Goal: Task Accomplishment & Management: Use online tool/utility

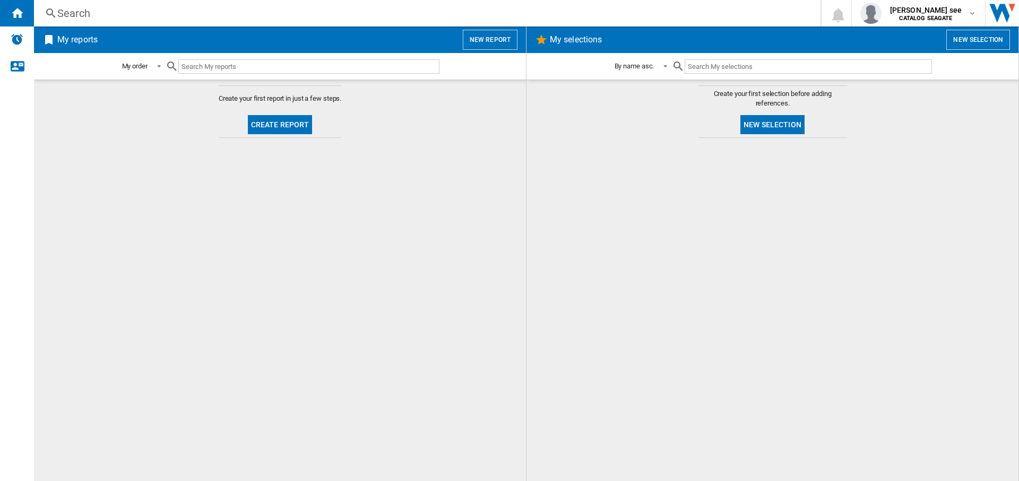
click at [483, 44] on button "New report" at bounding box center [490, 40] width 55 height 20
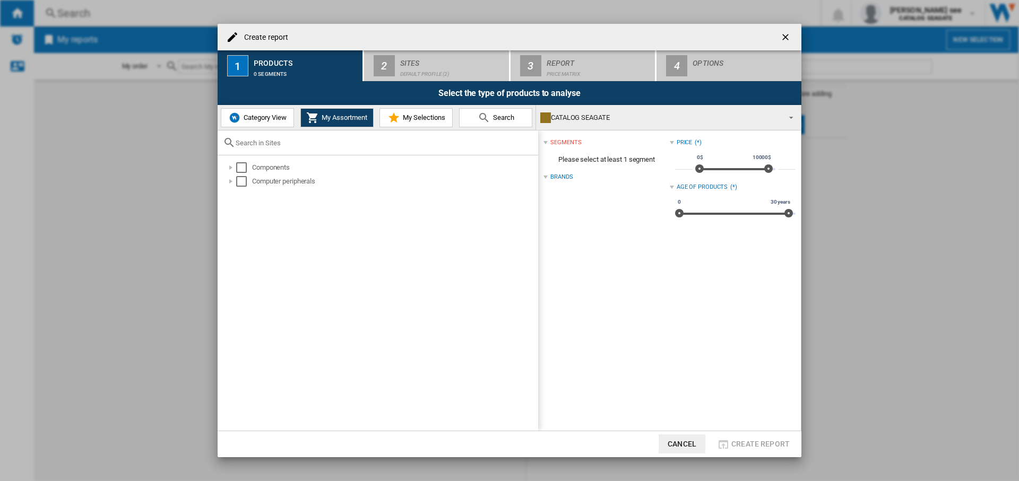
click at [273, 124] on button "Category View" at bounding box center [257, 117] width 73 height 19
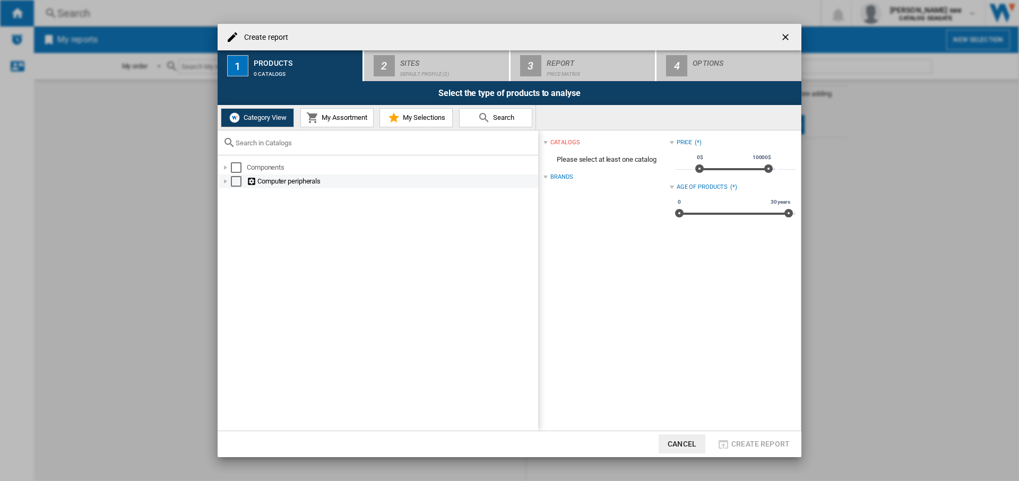
click at [228, 180] on div at bounding box center [225, 181] width 11 height 11
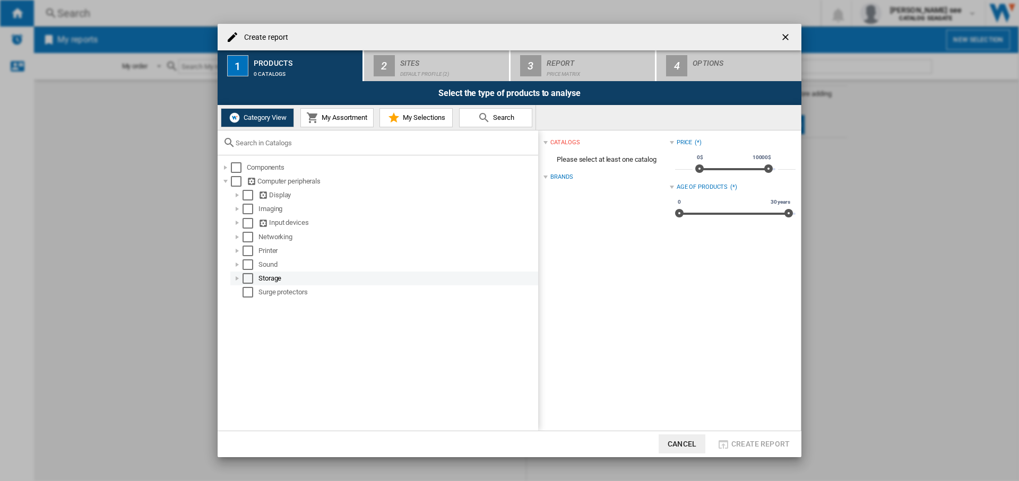
click at [238, 280] on div at bounding box center [237, 278] width 11 height 11
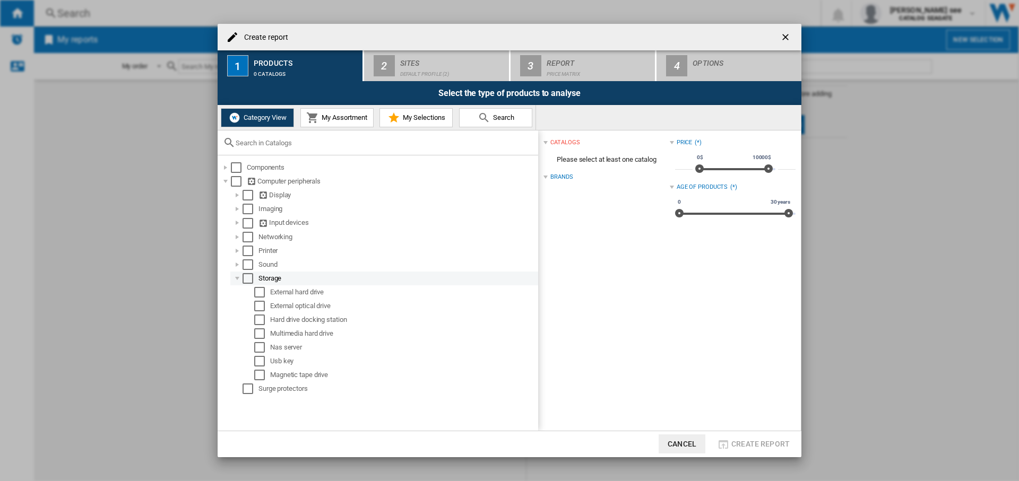
click at [250, 281] on div "Select" at bounding box center [247, 278] width 11 height 11
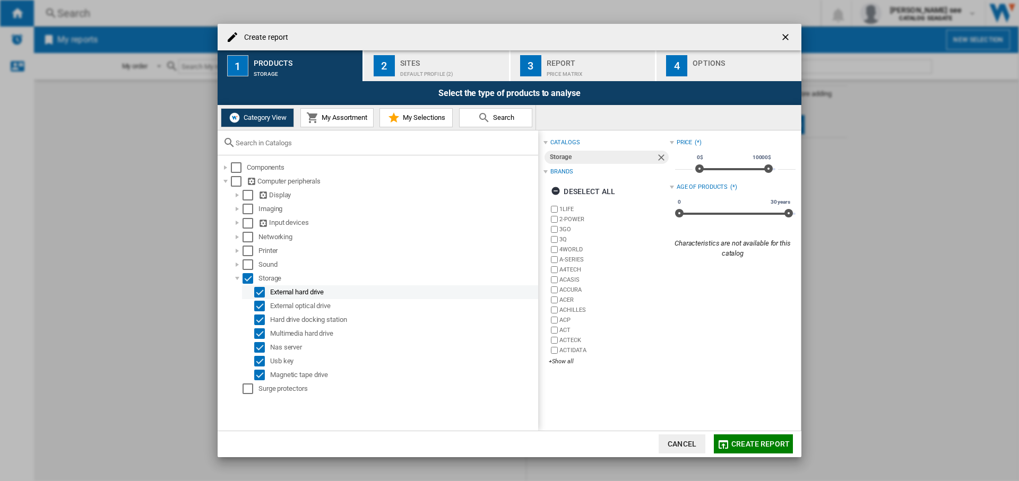
click at [262, 290] on div "Select" at bounding box center [259, 292] width 11 height 11
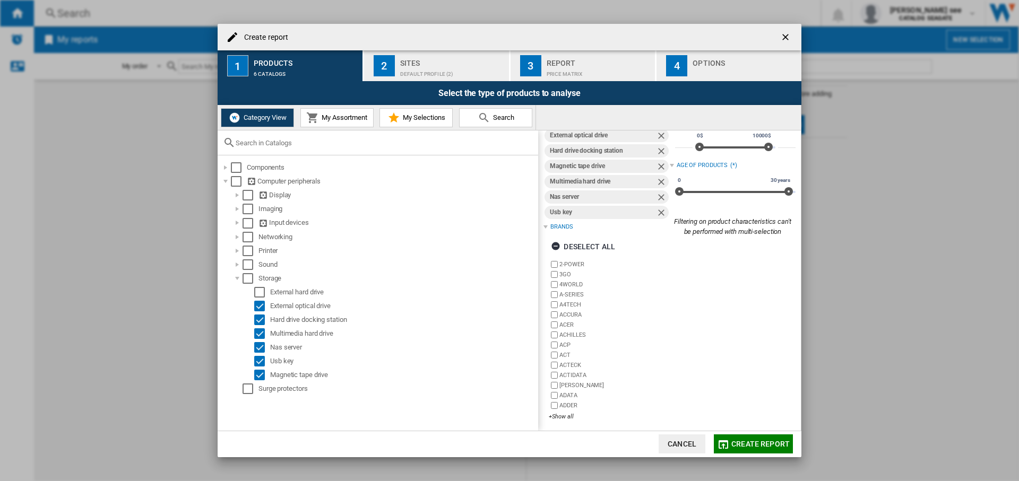
scroll to position [25, 0]
click at [567, 414] on div "+Show all" at bounding box center [609, 414] width 120 height 8
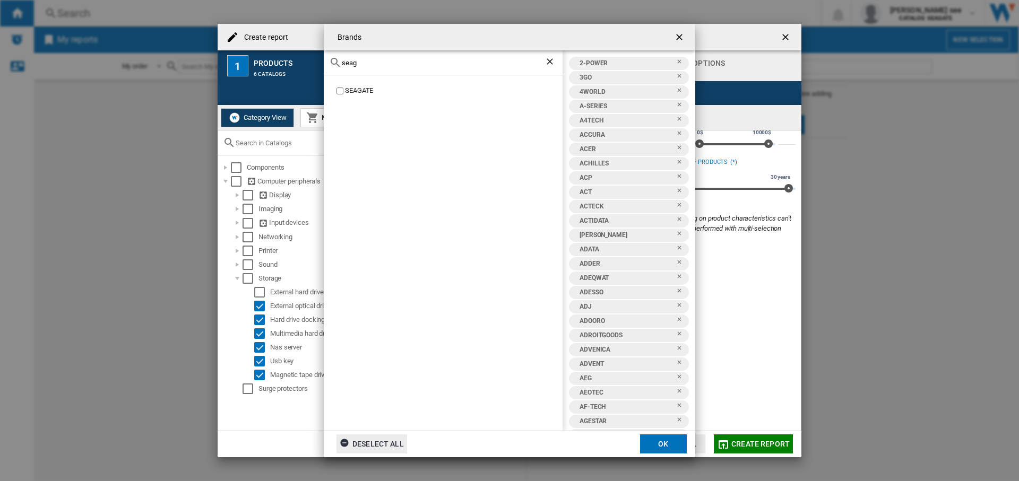
type input "seag"
click at [394, 441] on div "Deselect all" at bounding box center [372, 444] width 64 height 19
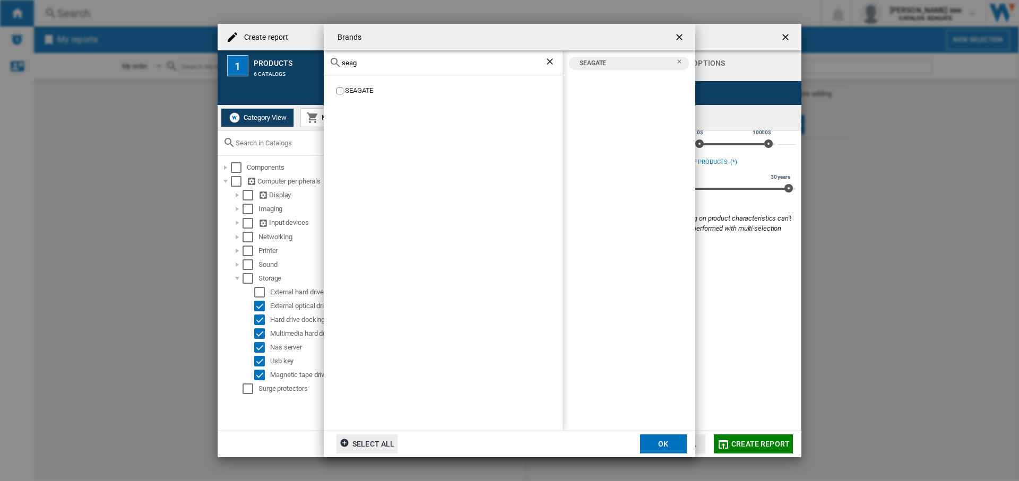
click at [665, 449] on button "OK" at bounding box center [663, 444] width 47 height 19
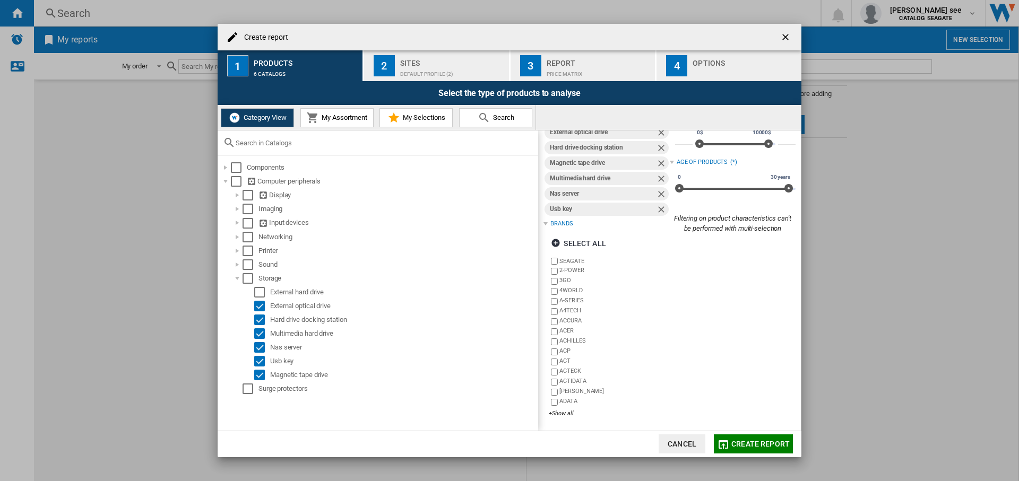
scroll to position [0, 0]
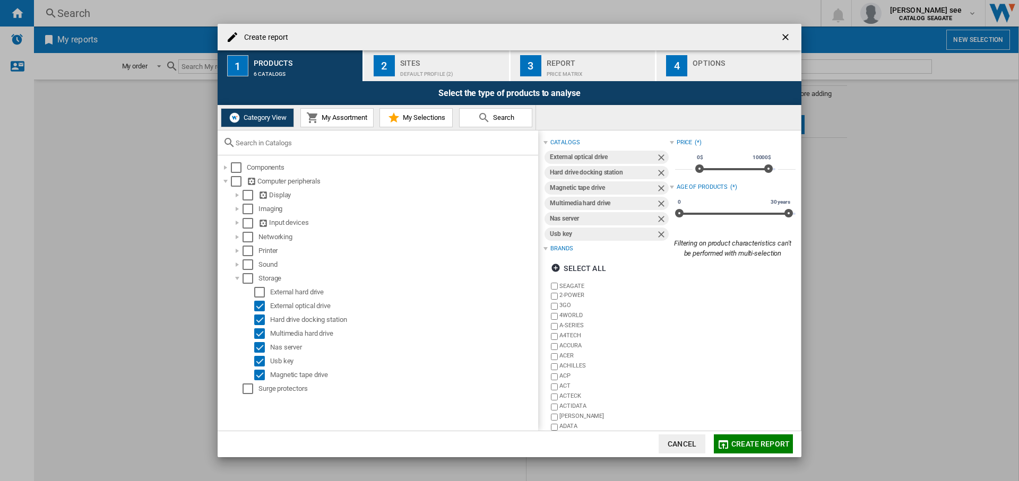
click at [437, 59] on div "Sites" at bounding box center [452, 60] width 105 height 11
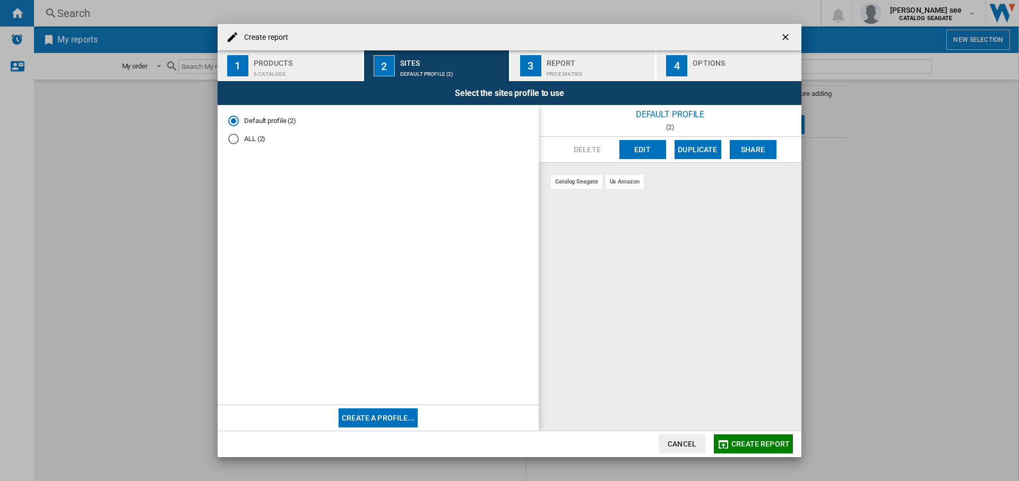
click at [259, 135] on md-radio-button "ALL (2)" at bounding box center [378, 139] width 300 height 10
click at [640, 149] on button "Edit" at bounding box center [642, 149] width 47 height 19
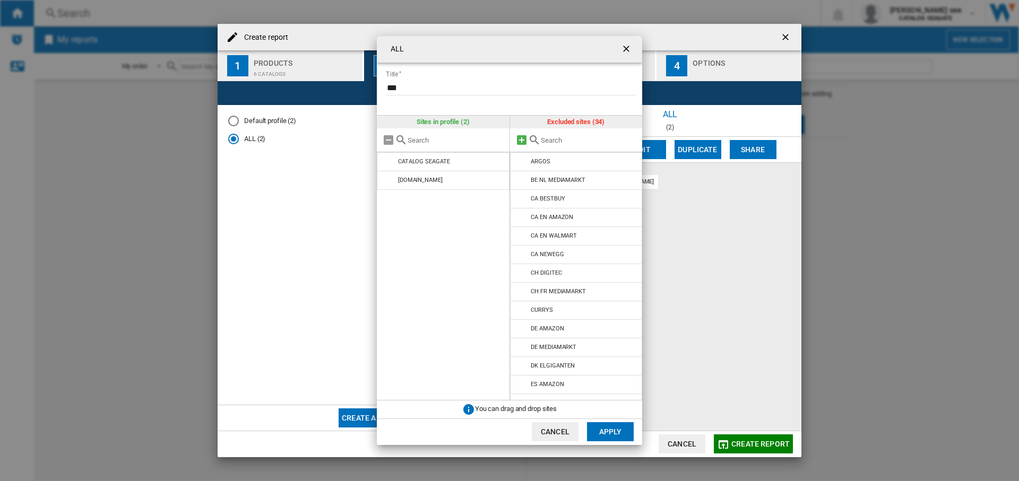
click at [521, 136] on md-icon at bounding box center [521, 140] width 13 height 13
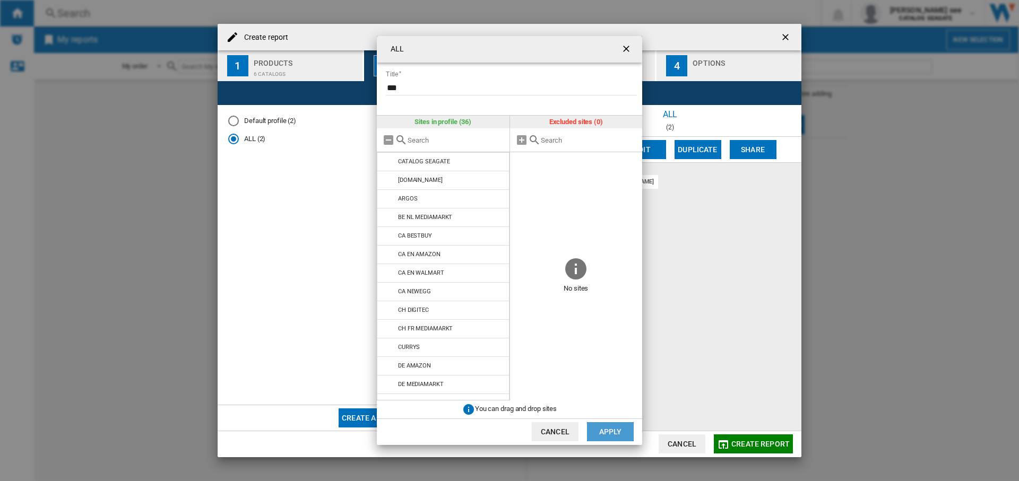
click at [610, 432] on button "Apply" at bounding box center [610, 431] width 47 height 19
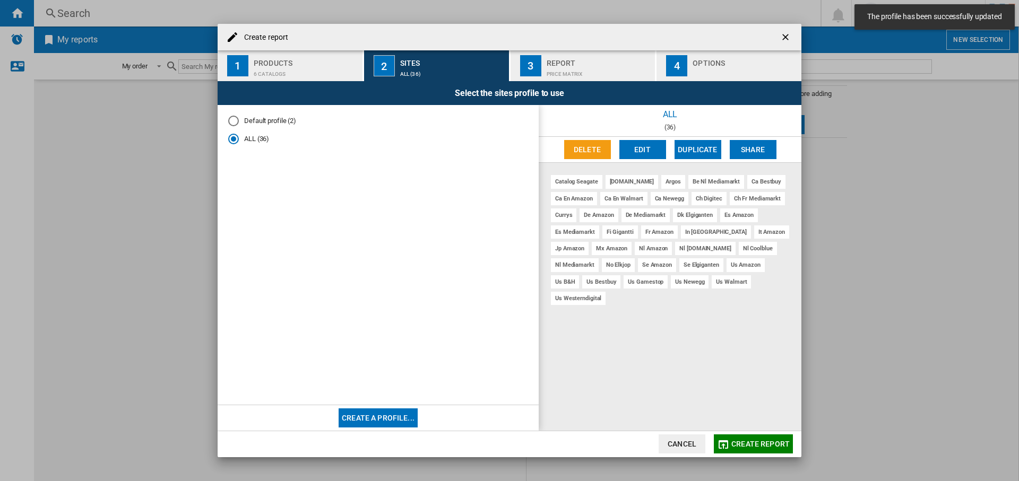
click at [759, 441] on span "Create report" at bounding box center [760, 444] width 58 height 8
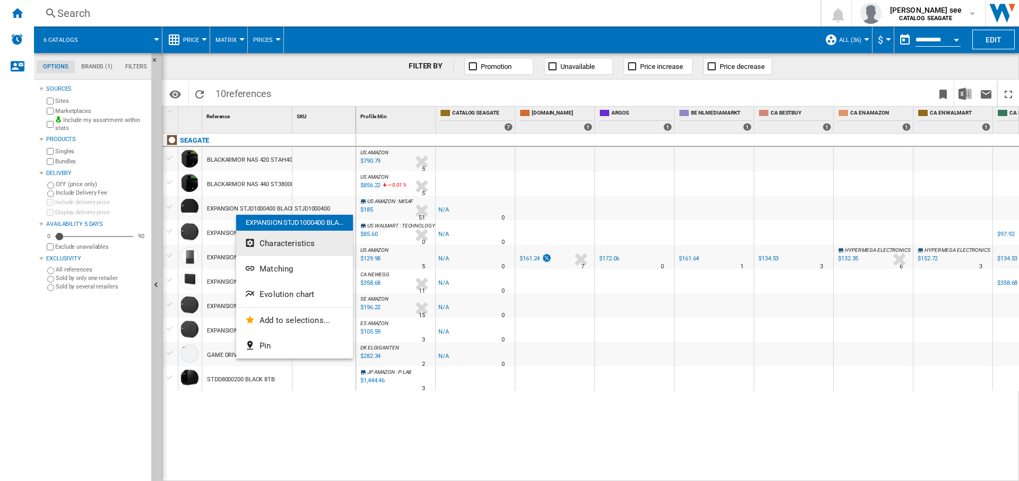
click at [297, 246] on span "Characteristics" at bounding box center [286, 244] width 55 height 10
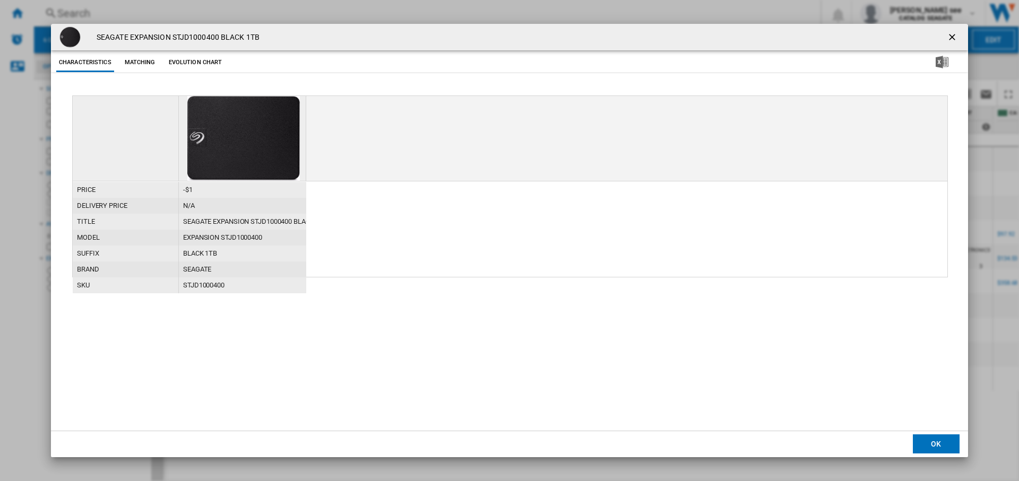
click at [954, 35] on ng-md-icon "getI18NText('BUTTONS.CLOSE_DIALOG')" at bounding box center [952, 38] width 13 height 13
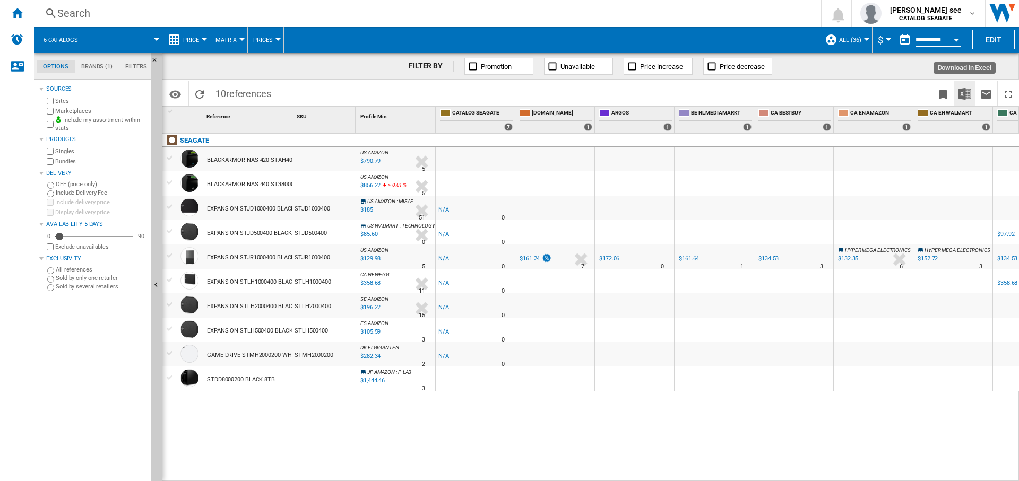
click at [966, 93] on img "Download in Excel" at bounding box center [964, 94] width 13 height 13
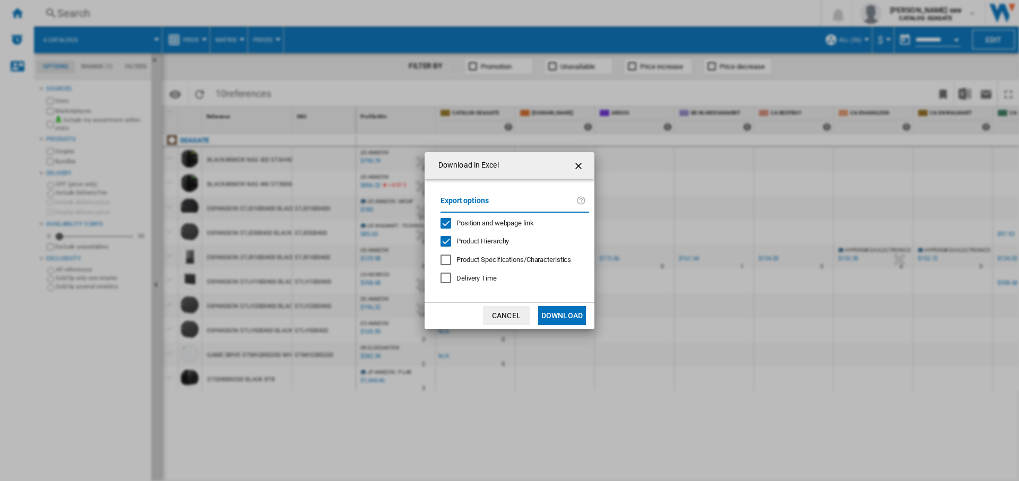
click at [492, 222] on span "Position and webpage link" at bounding box center [494, 223] width 77 height 8
click at [567, 316] on button "Download" at bounding box center [562, 315] width 48 height 19
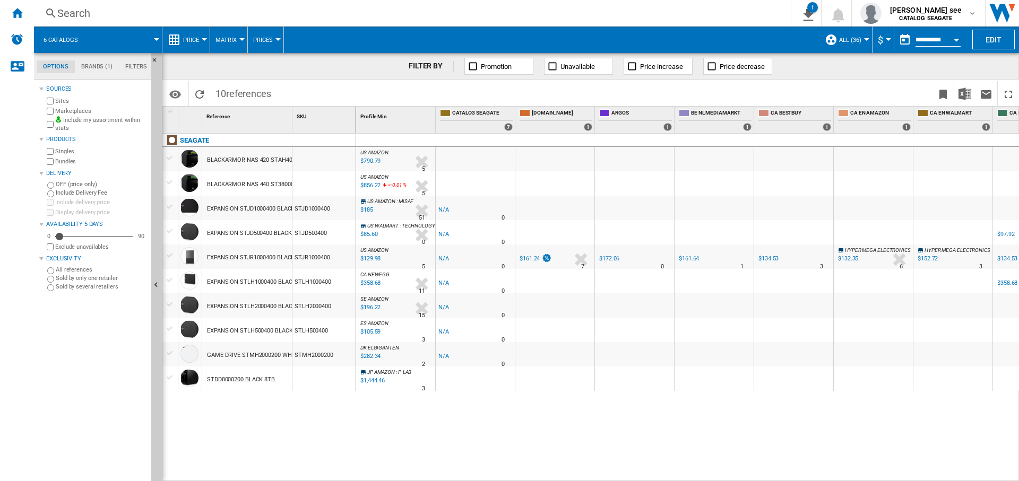
click at [97, 67] on md-tab-item "Brands (1)" at bounding box center [97, 66] width 44 height 13
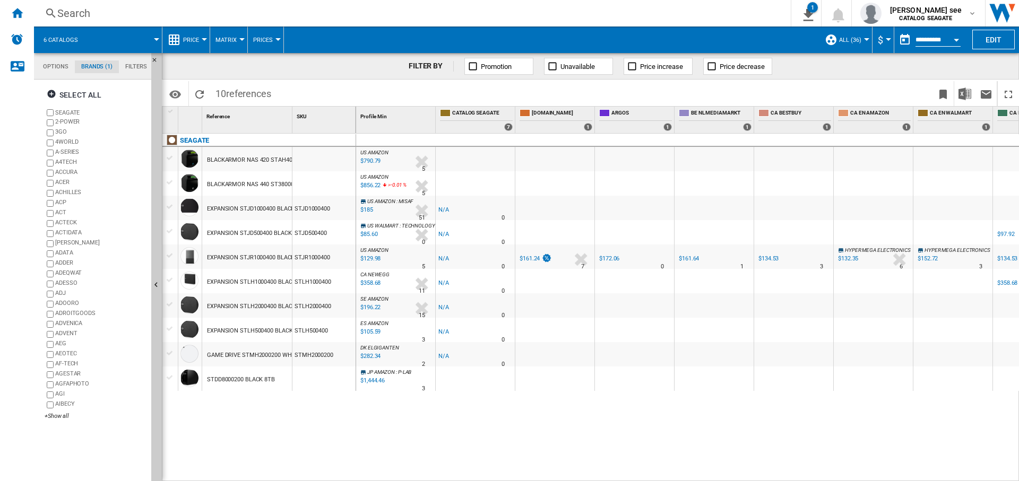
click at [68, 423] on md-content "Select all [GEOGRAPHIC_DATA] 2-POWER 3GO 4WORLD A-SERIES A4TECH ACCURA ACER ACH…" at bounding box center [93, 254] width 108 height 345
click at [60, 419] on div "+Show all" at bounding box center [96, 416] width 102 height 8
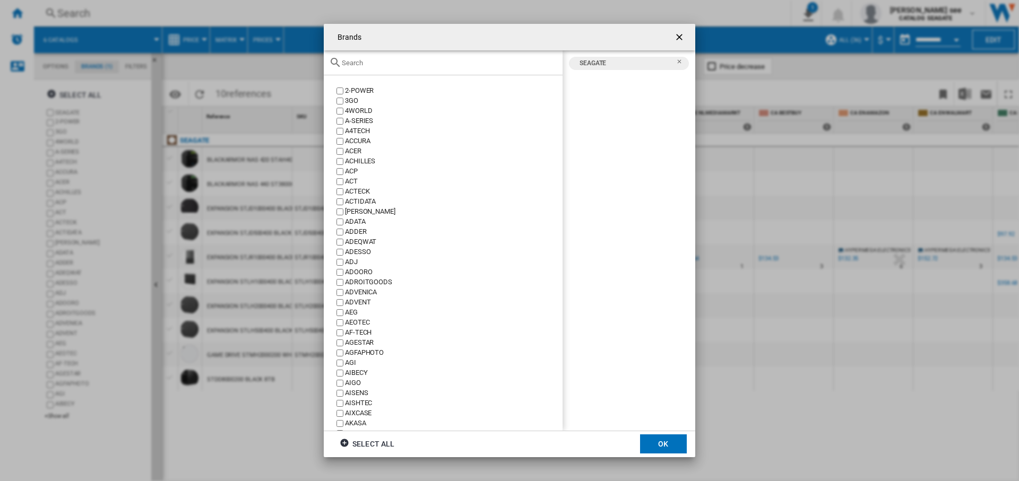
click at [354, 65] on input "Brands 2-POWER ..." at bounding box center [449, 63] width 215 height 8
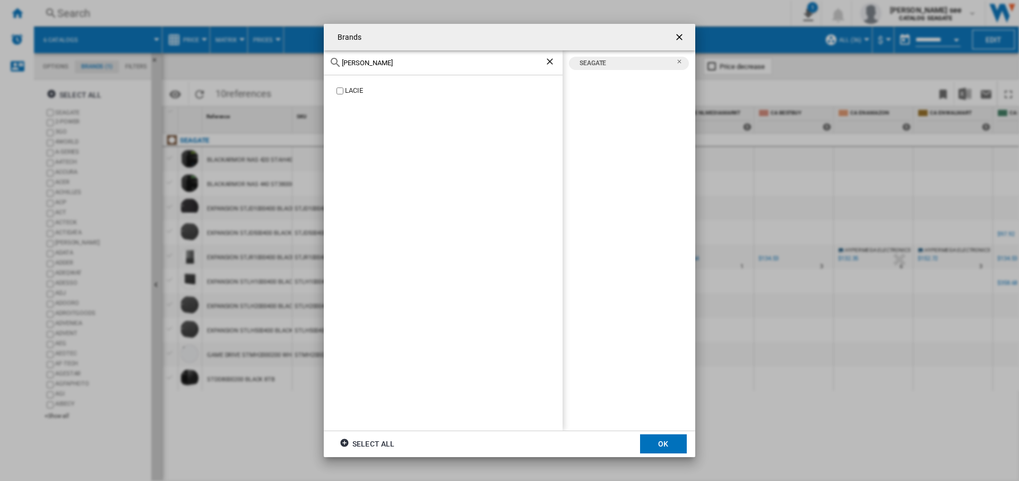
type input "[PERSON_NAME]"
click at [679, 444] on button "OK" at bounding box center [663, 444] width 47 height 19
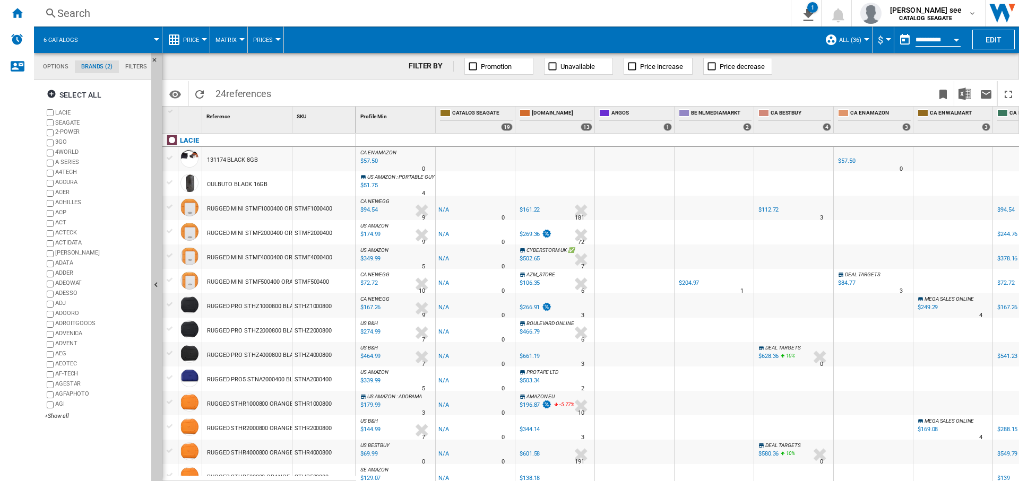
click at [369, 211] on div "$94.54" at bounding box center [368, 210] width 19 height 11
click at [965, 94] on img "Download in Excel" at bounding box center [964, 94] width 13 height 13
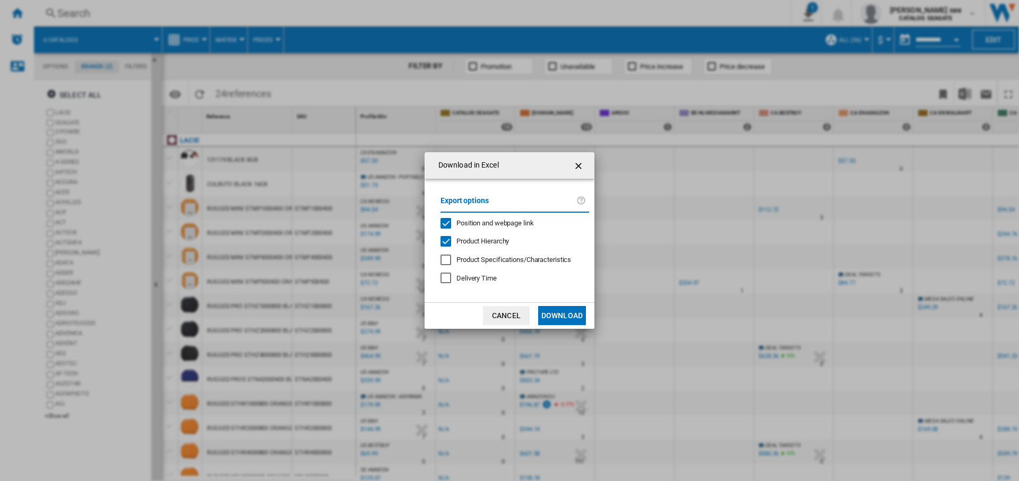
click at [515, 224] on span "Position and webpage link" at bounding box center [494, 223] width 77 height 8
click at [551, 309] on button "Download" at bounding box center [562, 315] width 48 height 19
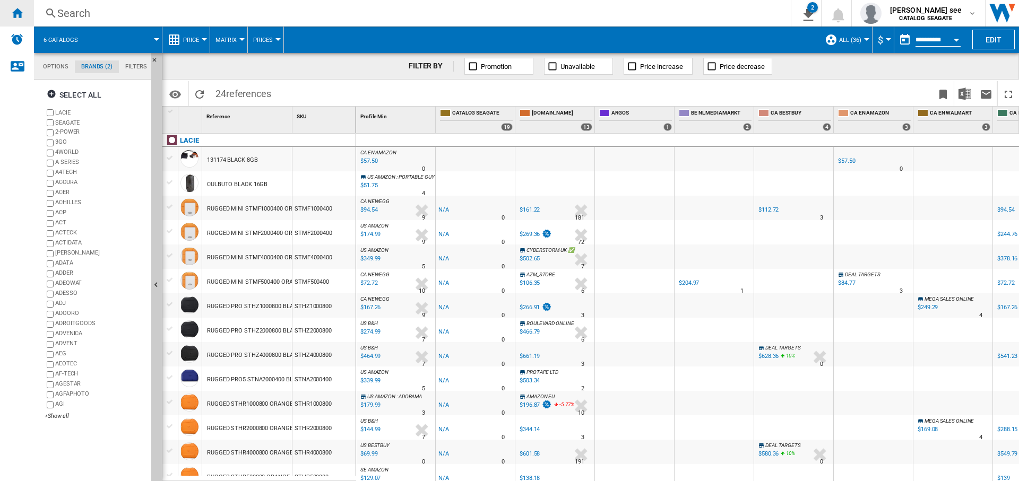
click at [17, 13] on ng-md-icon "Home" at bounding box center [17, 12] width 13 height 13
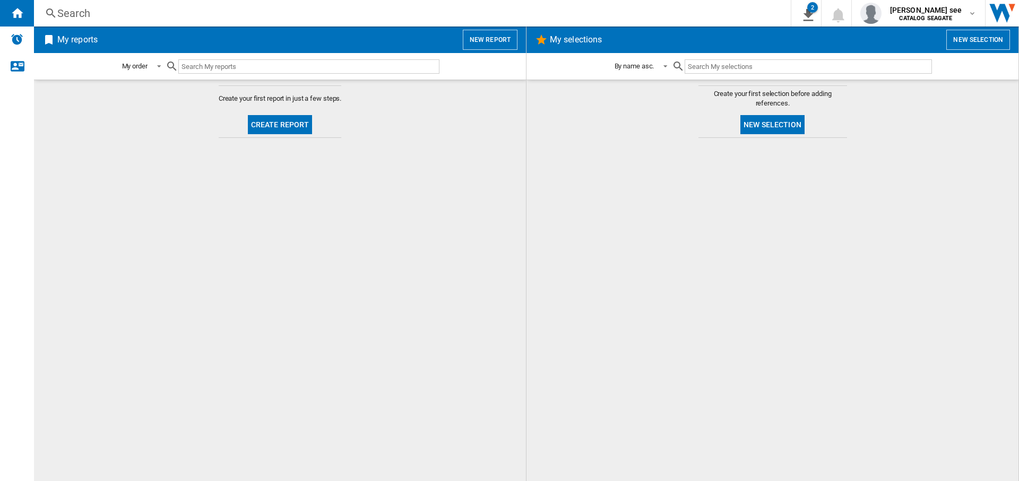
click at [491, 56] on div "My order My order By report type By name asc. By name desc." at bounding box center [280, 66] width 492 height 27
click at [492, 39] on button "New report" at bounding box center [490, 40] width 55 height 20
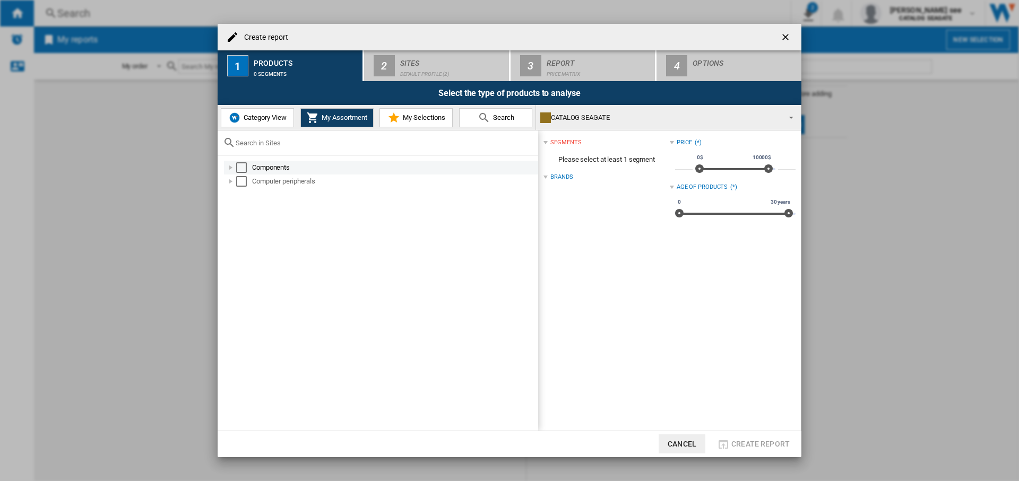
click at [242, 170] on div "Select" at bounding box center [241, 167] width 11 height 11
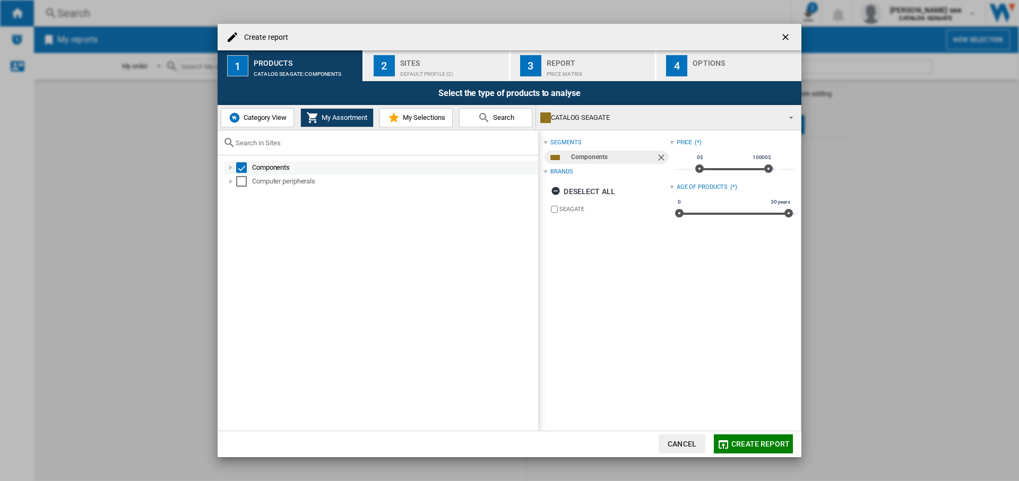
click at [229, 168] on div "Create report ..." at bounding box center [230, 167] width 11 height 11
click at [242, 184] on div "Create report ..." at bounding box center [242, 181] width 11 height 11
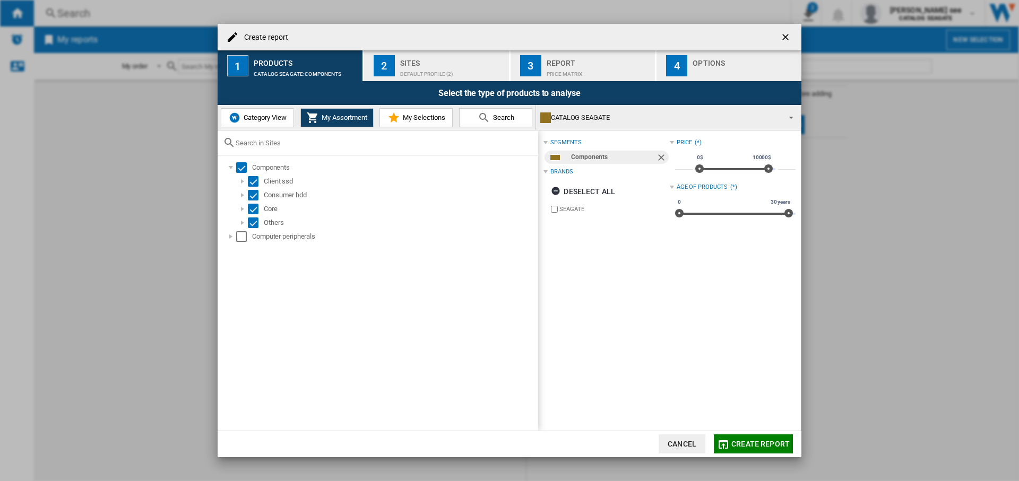
click at [279, 116] on span "Category View" at bounding box center [264, 118] width 46 height 8
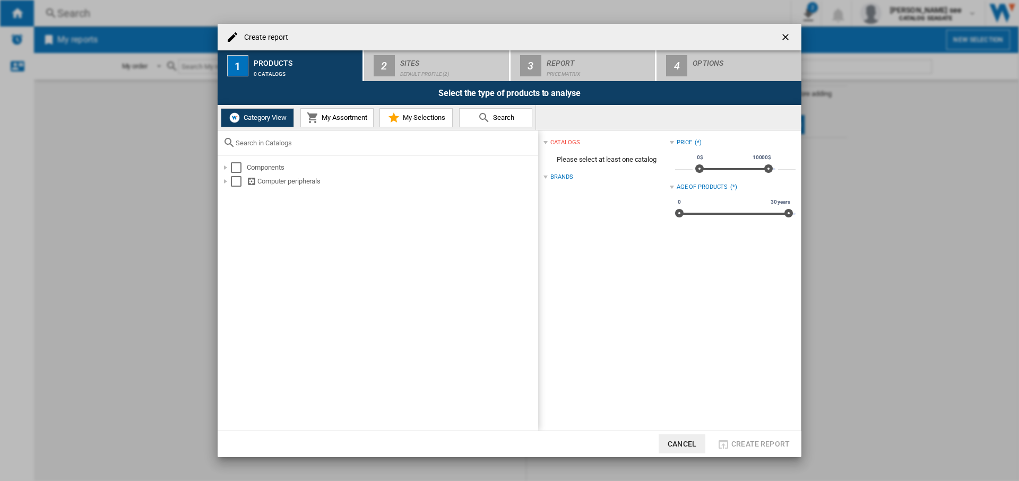
click at [336, 114] on span "My Assortment" at bounding box center [343, 118] width 48 height 8
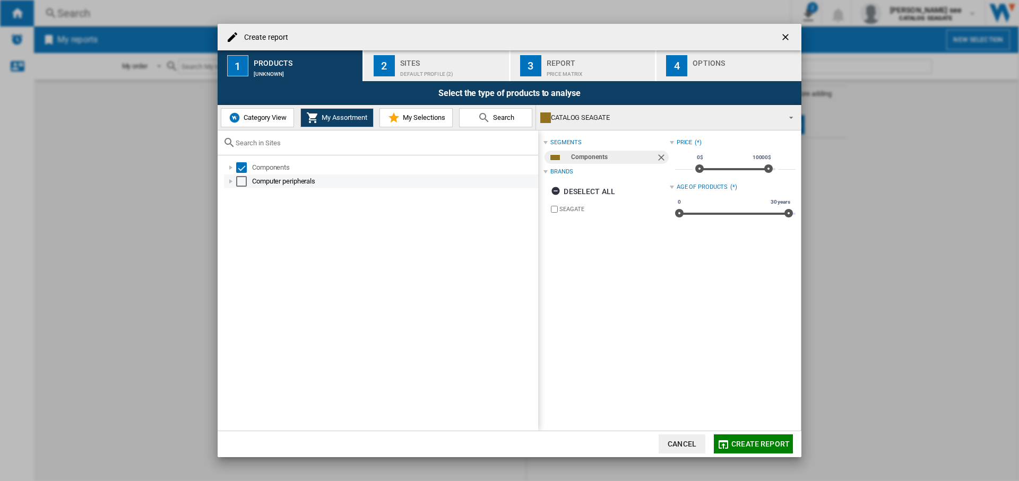
click at [238, 175] on div "Computer peripherals" at bounding box center [381, 182] width 314 height 14
click at [241, 167] on div "Select" at bounding box center [241, 167] width 11 height 11
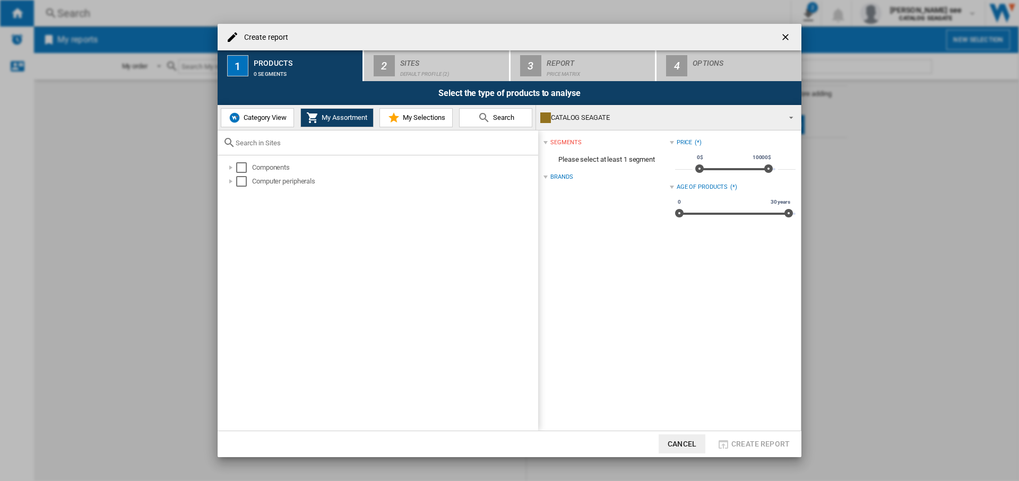
click at [258, 120] on span "Category View" at bounding box center [264, 118] width 46 height 8
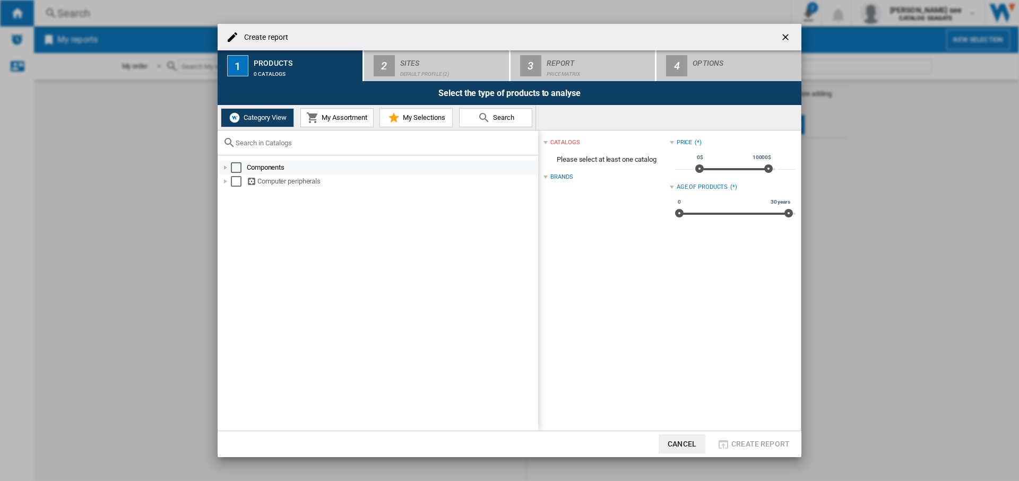
click at [226, 166] on div "Create report ..." at bounding box center [225, 167] width 11 height 11
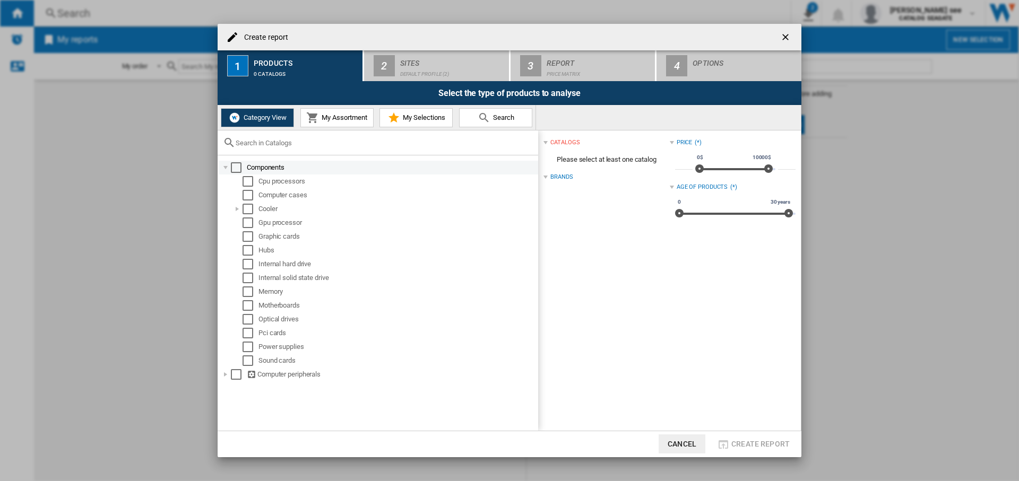
click at [239, 166] on div "Select" at bounding box center [236, 167] width 11 height 11
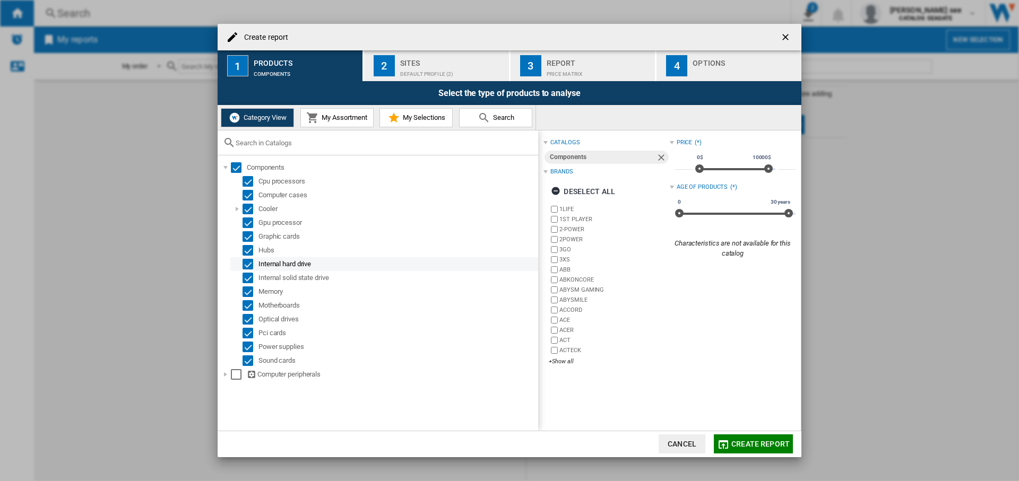
click at [251, 265] on div "Select" at bounding box center [247, 264] width 11 height 11
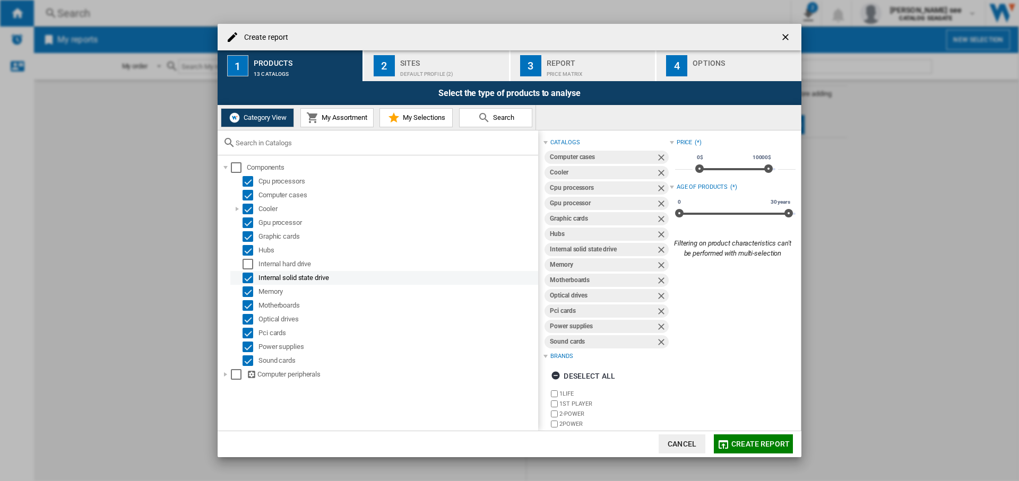
click at [249, 281] on div "Select" at bounding box center [247, 278] width 11 height 11
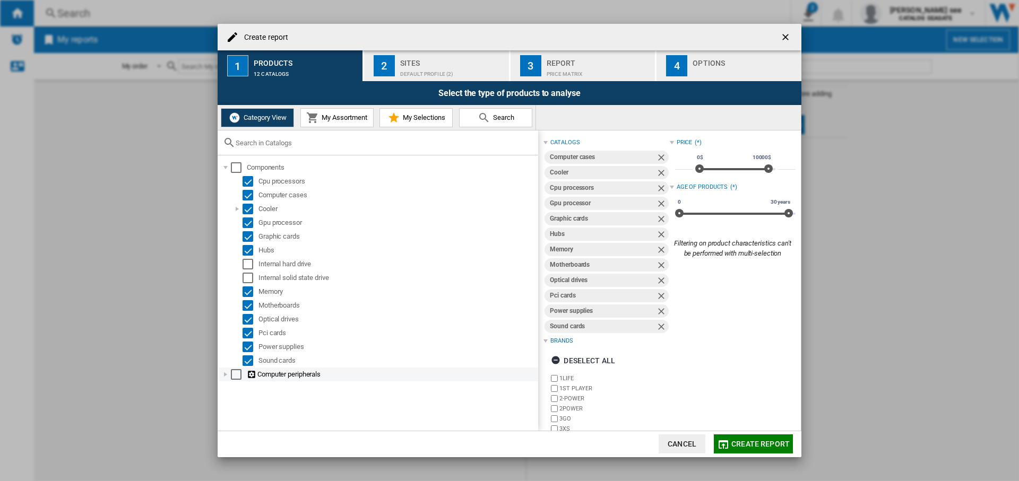
click at [225, 377] on div "Create report ..." at bounding box center [225, 374] width 11 height 11
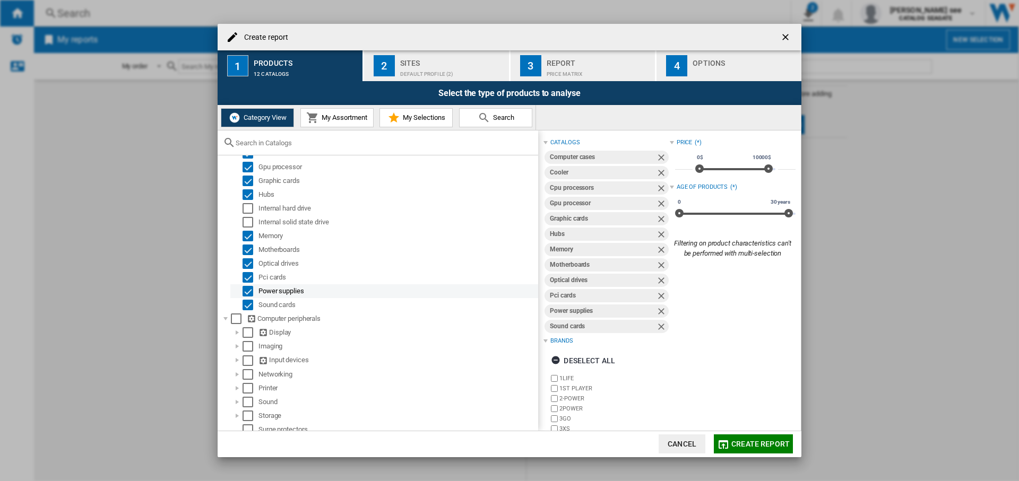
scroll to position [62, 0]
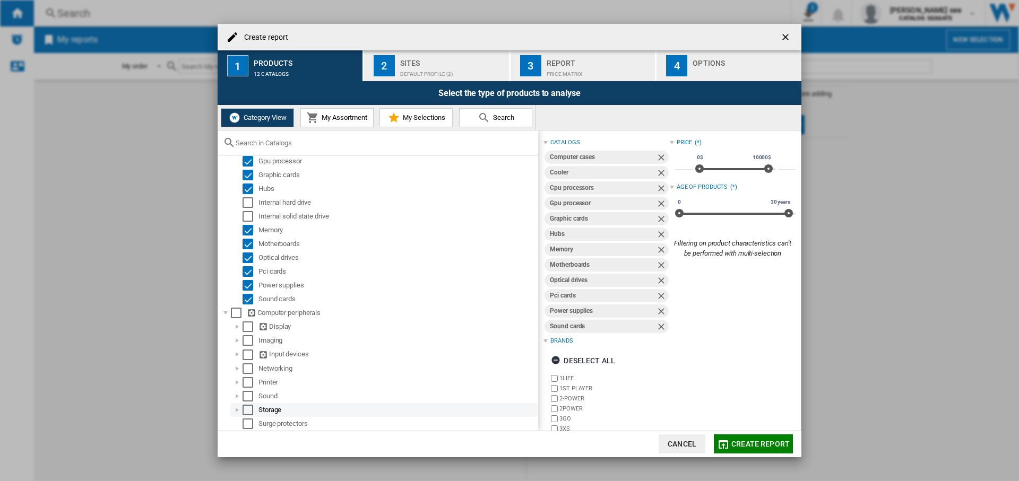
click at [239, 411] on div "Create report ..." at bounding box center [237, 410] width 11 height 11
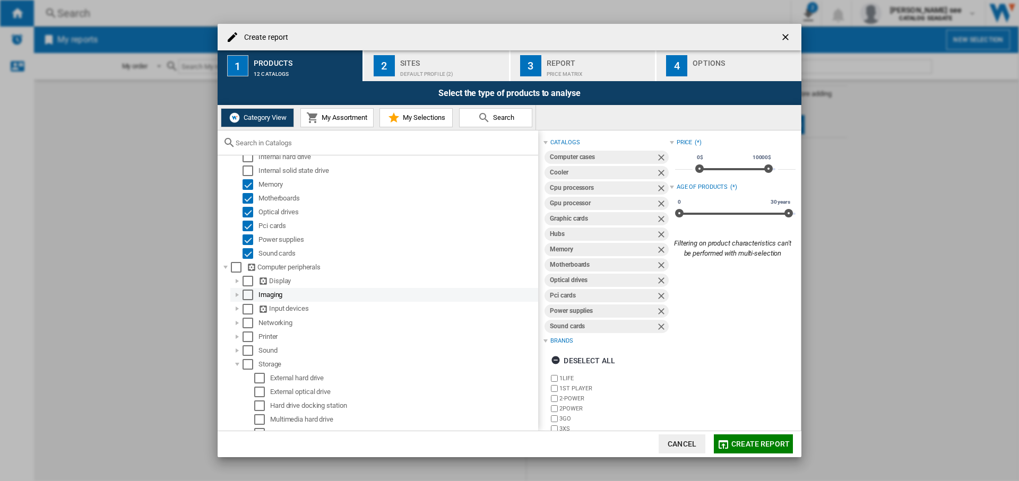
scroll to position [158, 0]
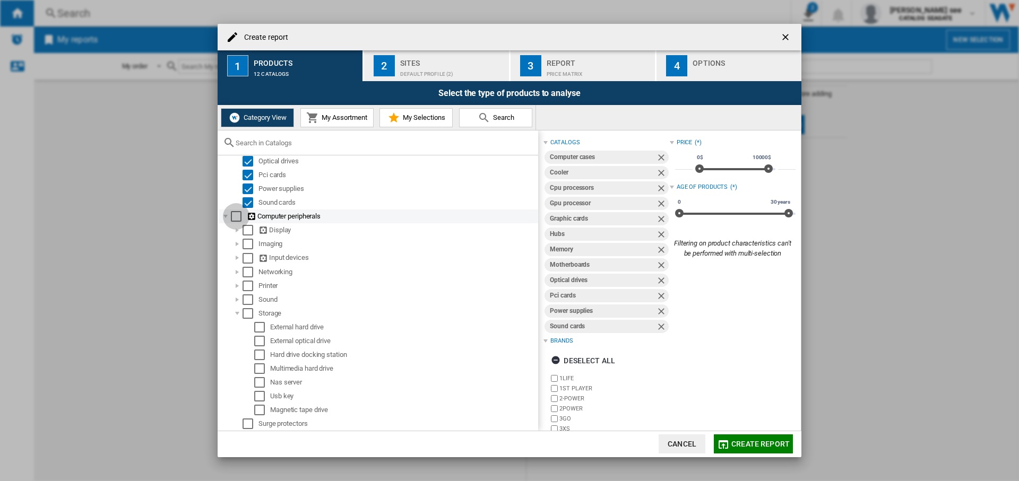
click at [236, 216] on div "Select" at bounding box center [236, 216] width 11 height 11
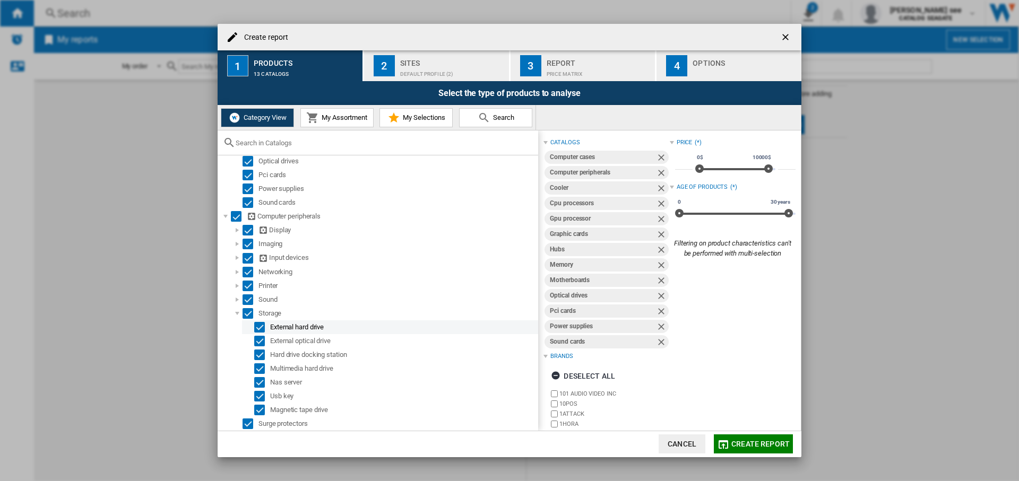
click at [261, 323] on div "Select" at bounding box center [259, 327] width 11 height 11
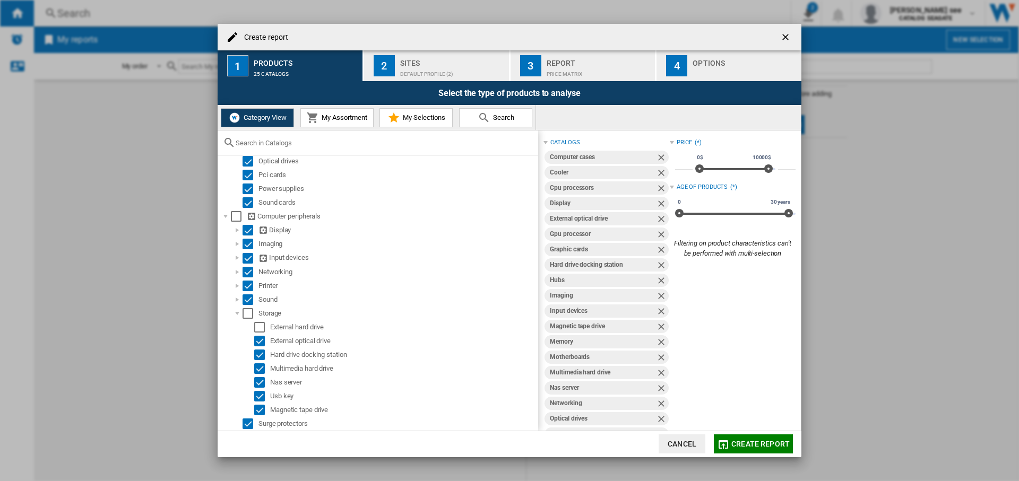
click at [743, 440] on span "Create report" at bounding box center [760, 444] width 58 height 8
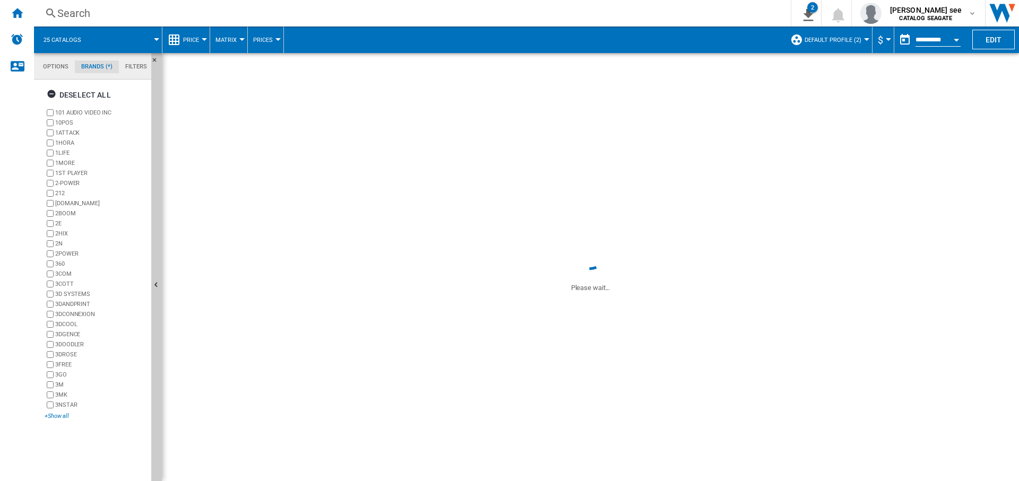
click at [56, 417] on div "+Show all" at bounding box center [96, 416] width 102 height 8
click at [23, 6] on div "Home" at bounding box center [17, 13] width 34 height 27
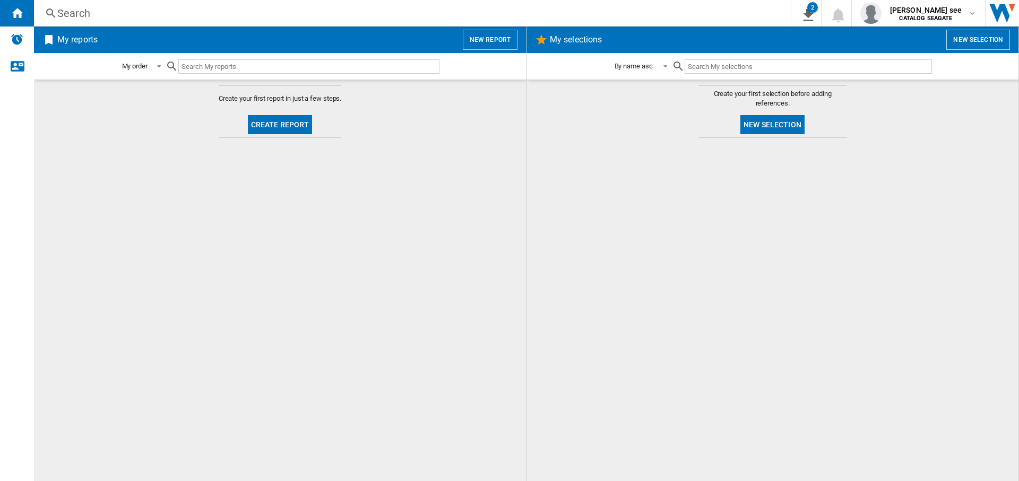
click at [494, 34] on button "New report" at bounding box center [490, 40] width 55 height 20
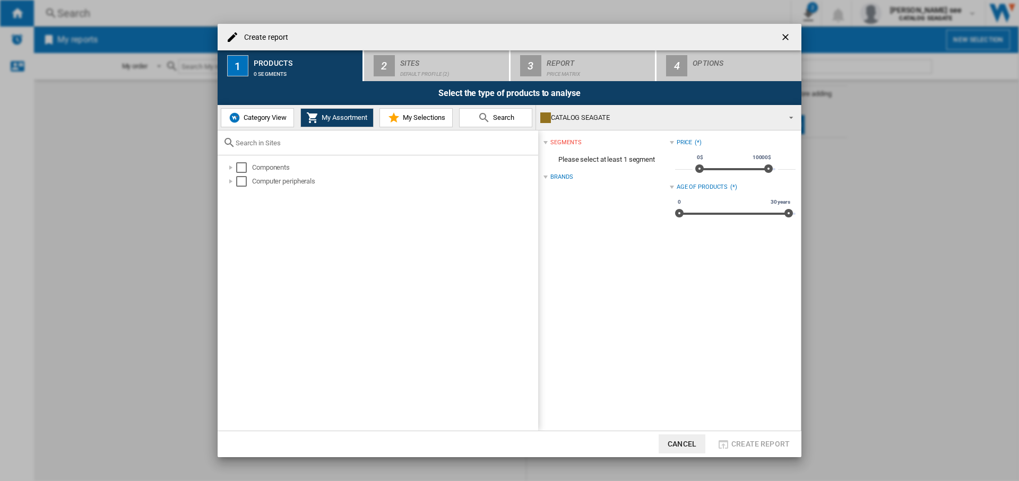
click at [246, 130] on div "Category View My Assortment My Selections Search CATALOG [GEOGRAPHIC_DATA] CATA…" at bounding box center [509, 117] width 583 height 25
click at [262, 103] on div "Select the type of products to analyse" at bounding box center [510, 93] width 584 height 24
click at [262, 111] on button "Category View" at bounding box center [257, 117] width 73 height 19
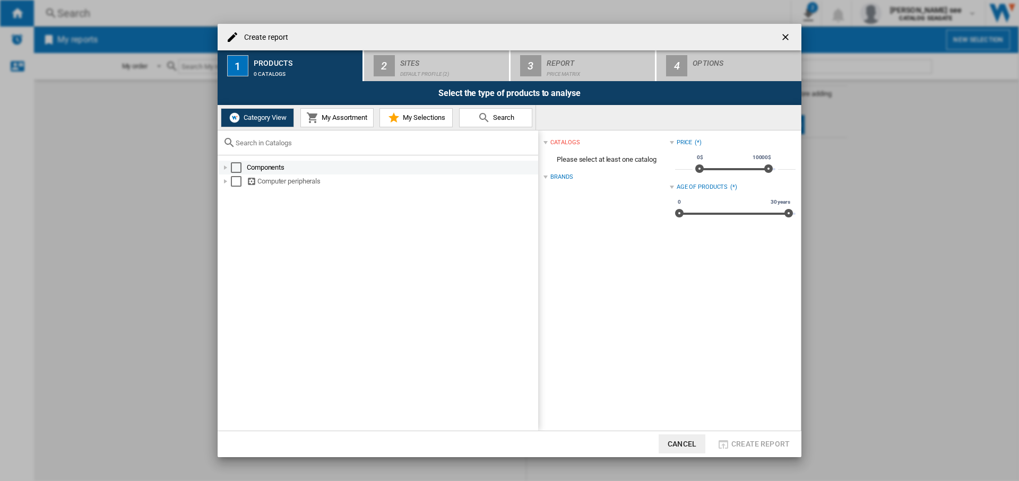
click at [226, 168] on div "Create report ..." at bounding box center [225, 167] width 11 height 11
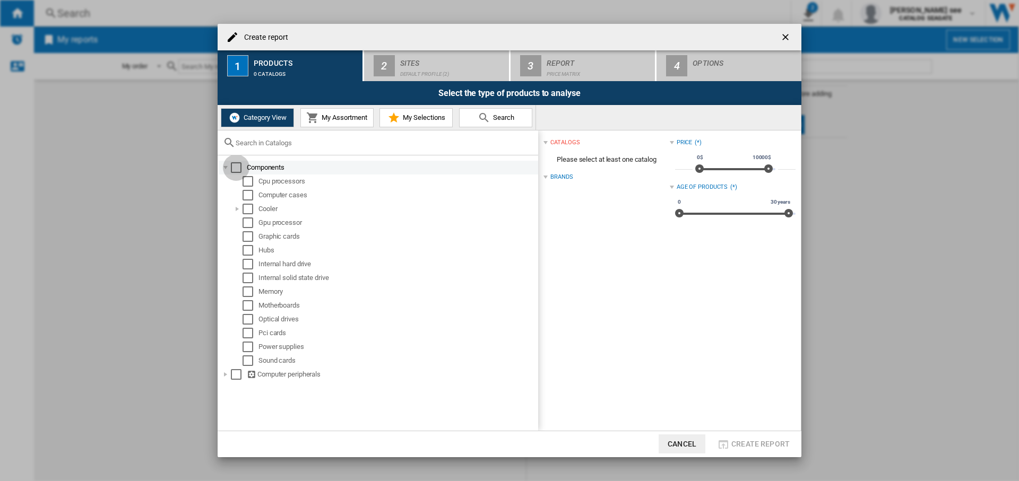
click at [237, 167] on div "Select" at bounding box center [236, 167] width 11 height 11
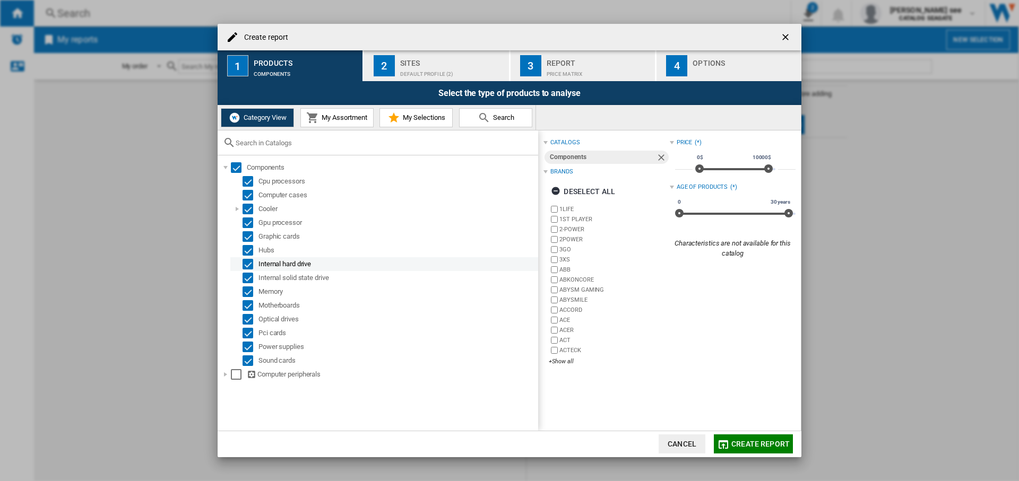
click at [247, 265] on div "Select" at bounding box center [247, 264] width 11 height 11
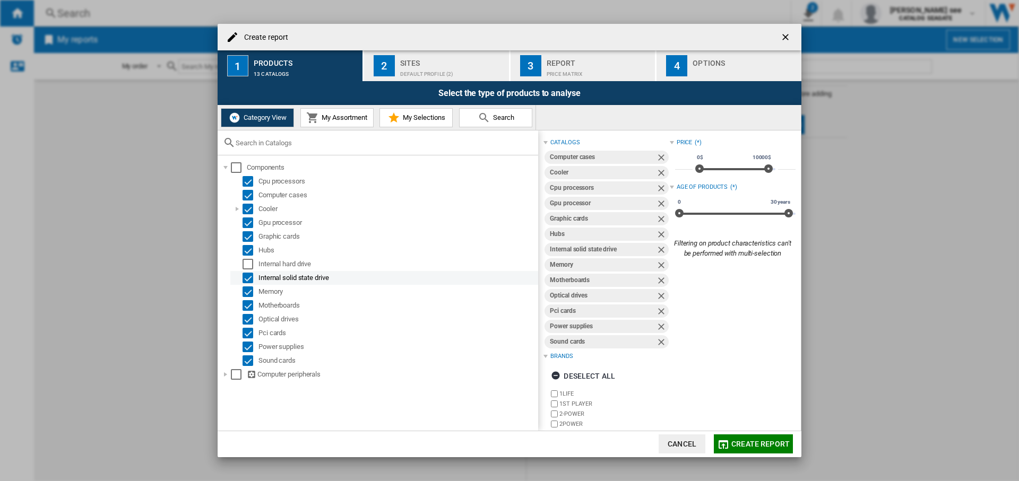
click at [248, 275] on div "Select" at bounding box center [247, 278] width 11 height 11
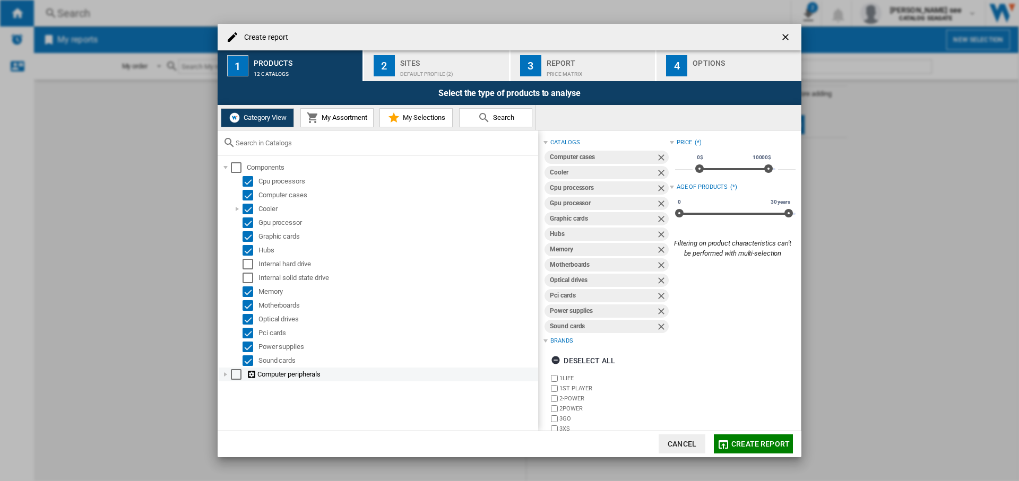
click at [220, 372] on div "Create report ..." at bounding box center [225, 374] width 11 height 11
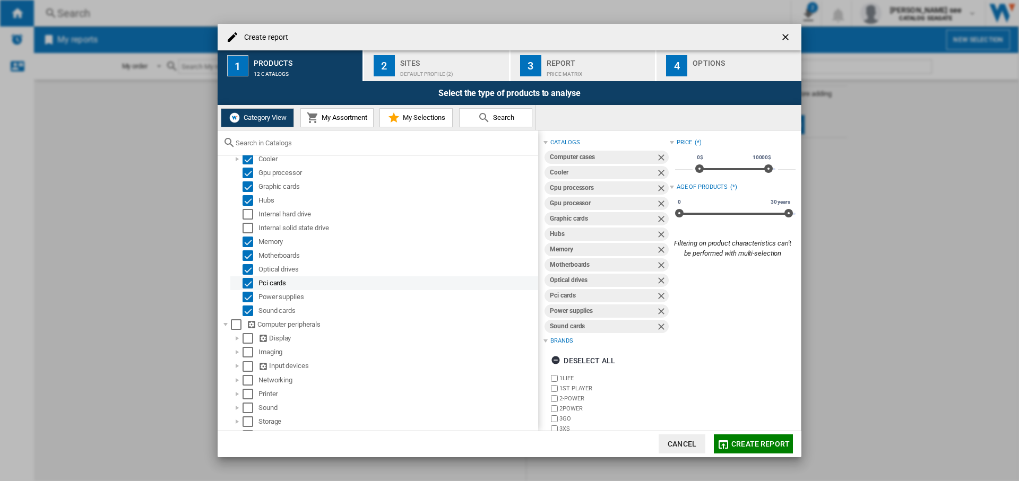
scroll to position [62, 0]
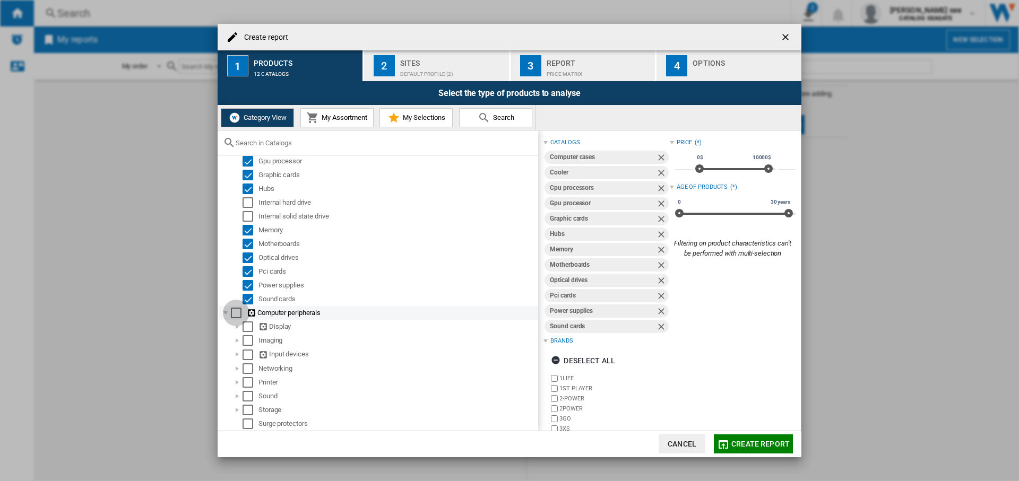
click at [238, 316] on div "Select" at bounding box center [236, 313] width 11 height 11
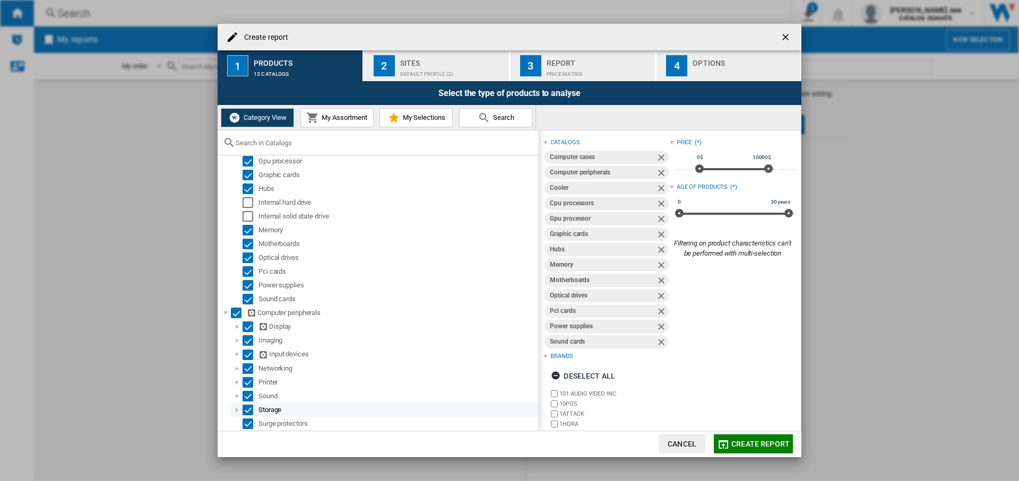
click at [236, 408] on div "Create report ..." at bounding box center [237, 410] width 11 height 11
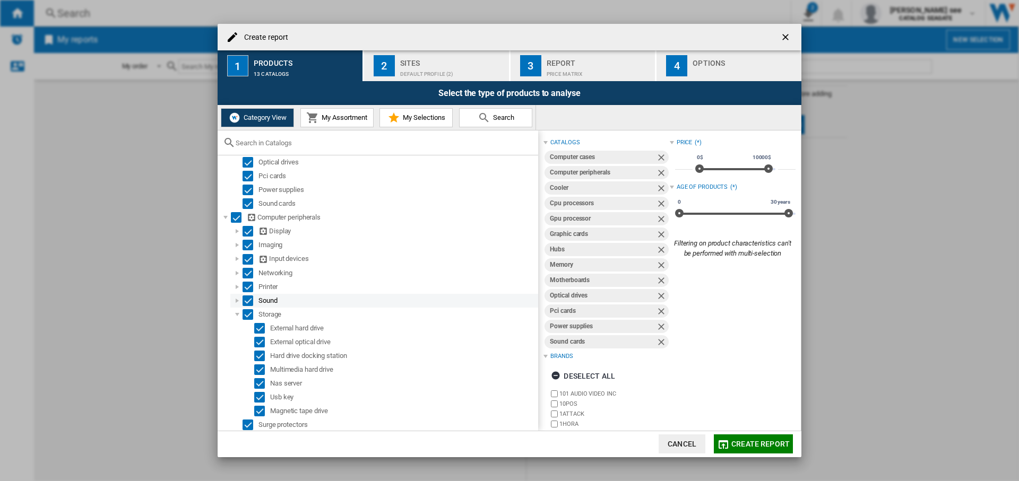
scroll to position [158, 0]
click at [260, 329] on div "Select" at bounding box center [259, 327] width 11 height 11
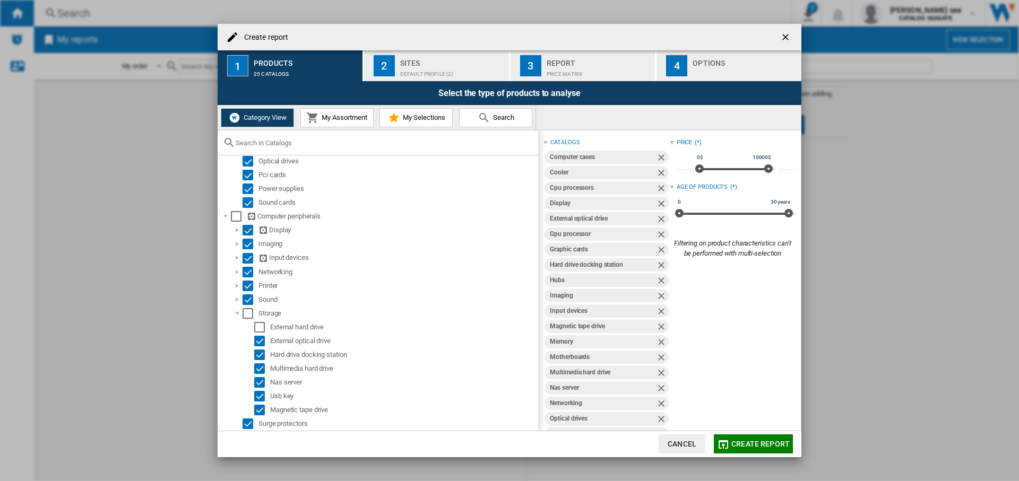
click at [749, 443] on span "Create report" at bounding box center [760, 444] width 58 height 8
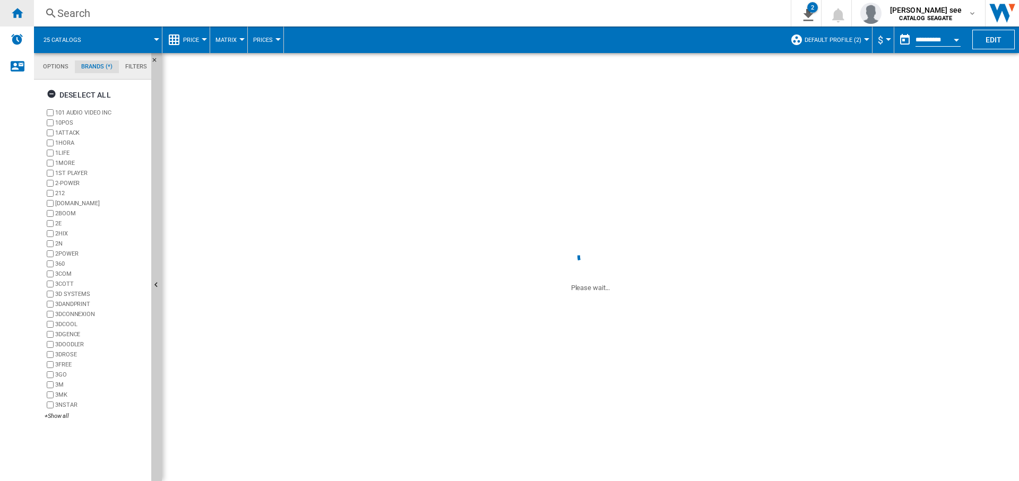
click at [15, 10] on ng-md-icon "Home" at bounding box center [17, 12] width 13 height 13
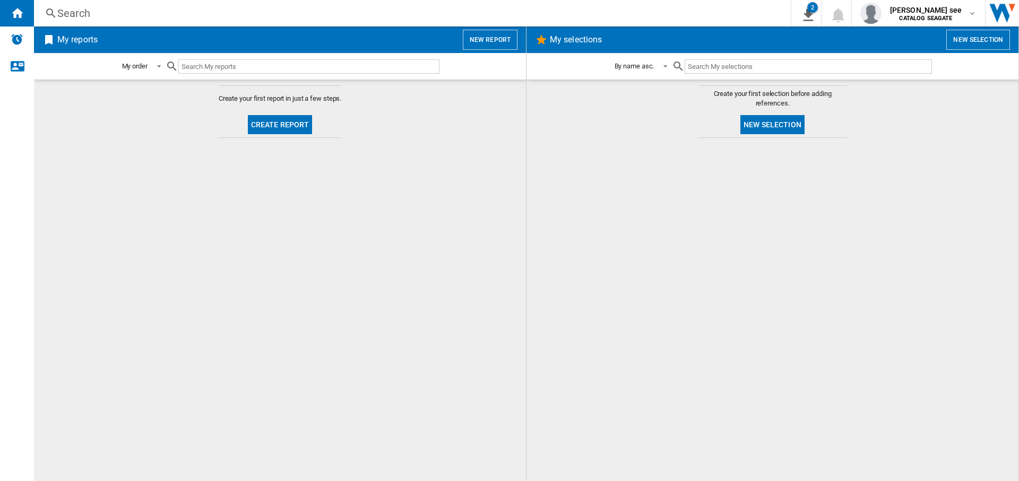
click at [484, 39] on button "New report" at bounding box center [490, 40] width 55 height 20
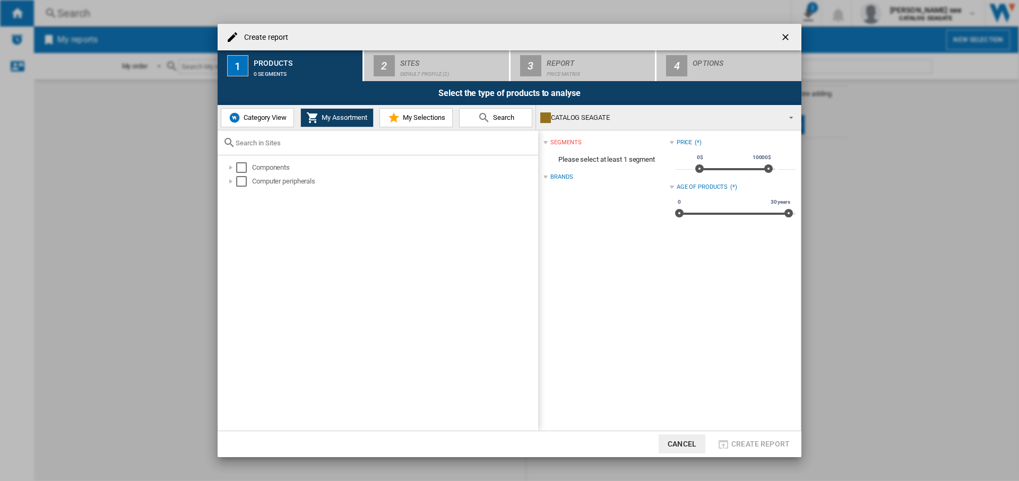
click at [250, 118] on span "Category View" at bounding box center [264, 118] width 46 height 8
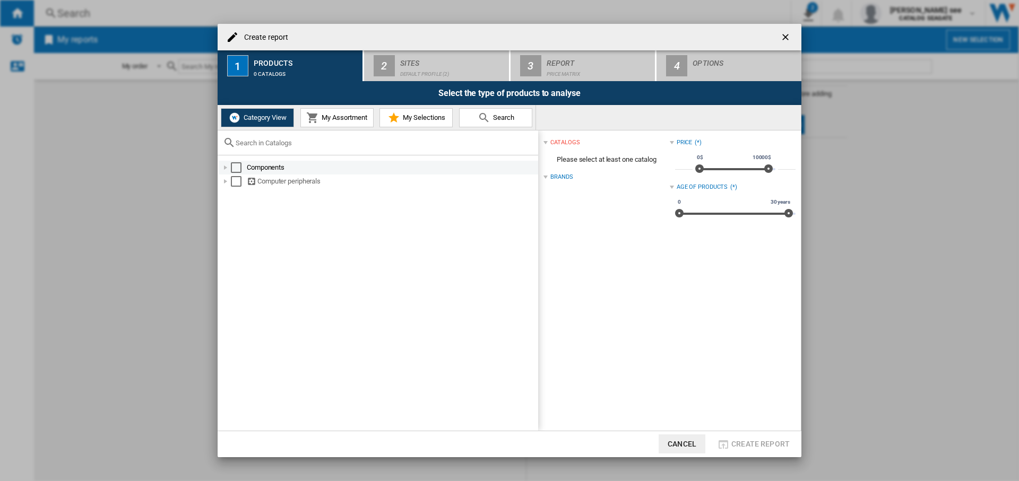
click at [221, 169] on div "Create report ..." at bounding box center [225, 167] width 11 height 11
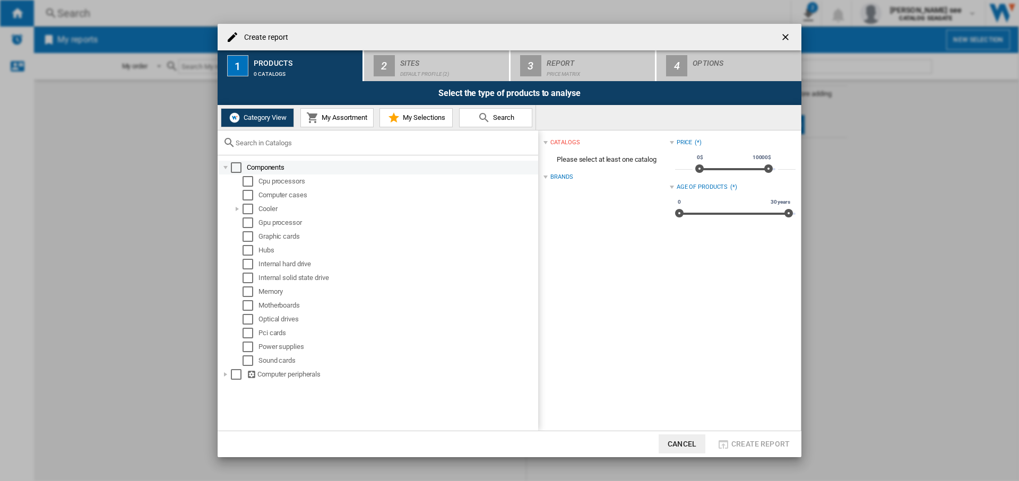
click at [237, 165] on div "Select" at bounding box center [236, 167] width 11 height 11
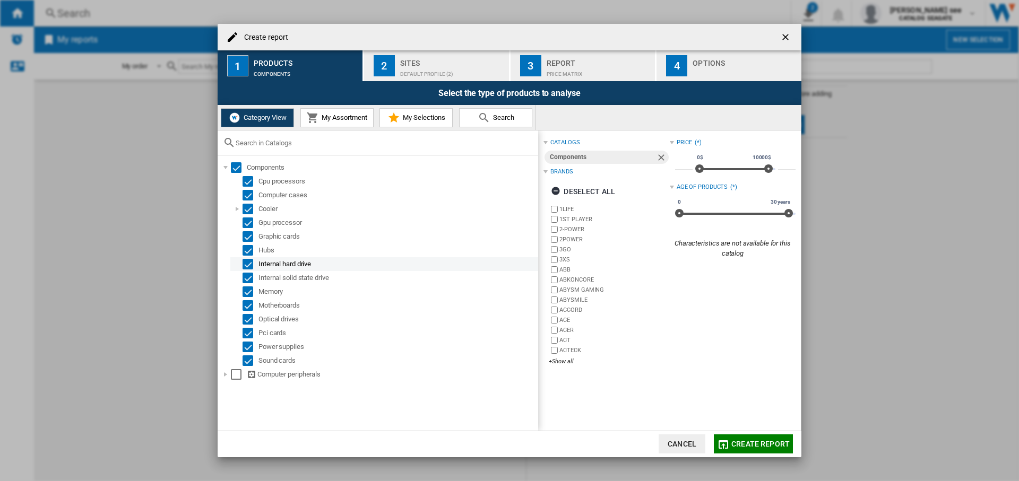
click at [251, 264] on div "Select" at bounding box center [247, 264] width 11 height 11
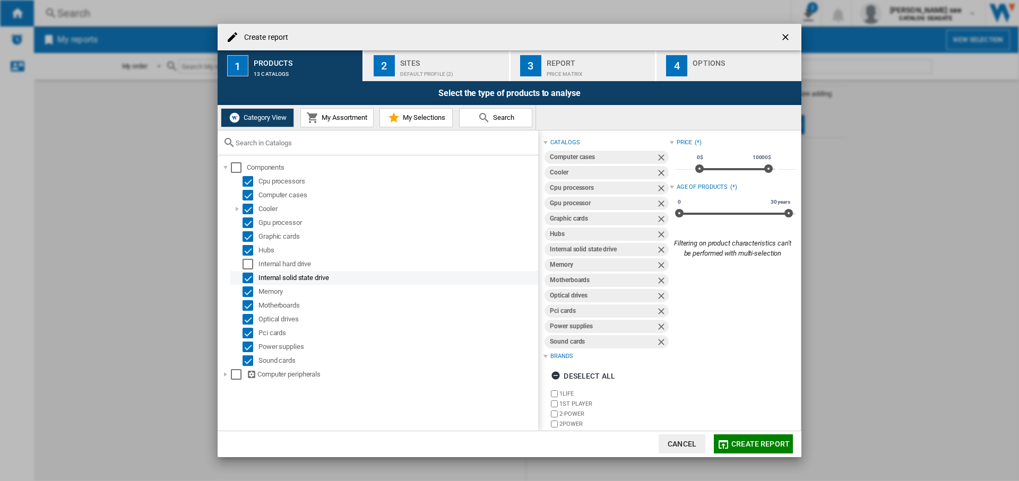
click at [249, 271] on div "Internal solid state drive" at bounding box center [384, 278] width 308 height 14
click at [245, 276] on div "Select" at bounding box center [247, 278] width 11 height 11
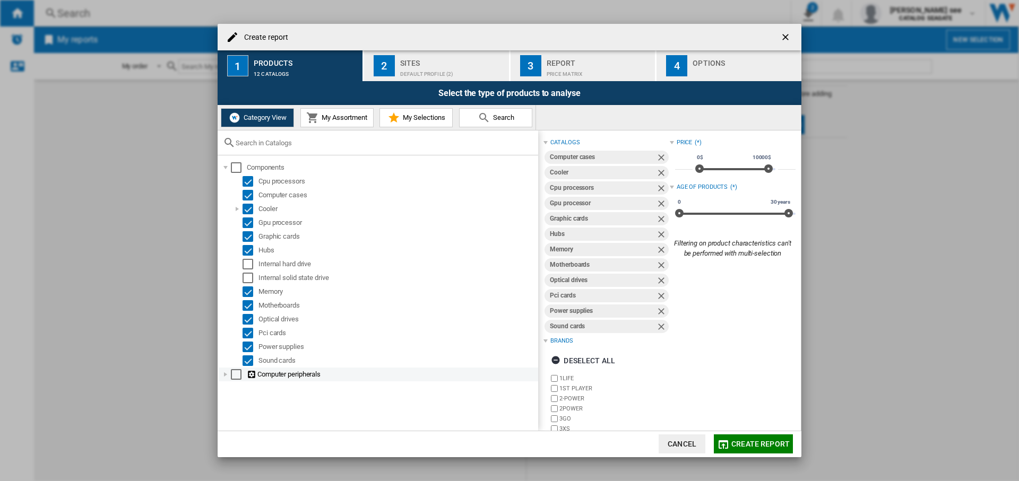
click at [225, 376] on div "Create report ..." at bounding box center [225, 374] width 11 height 11
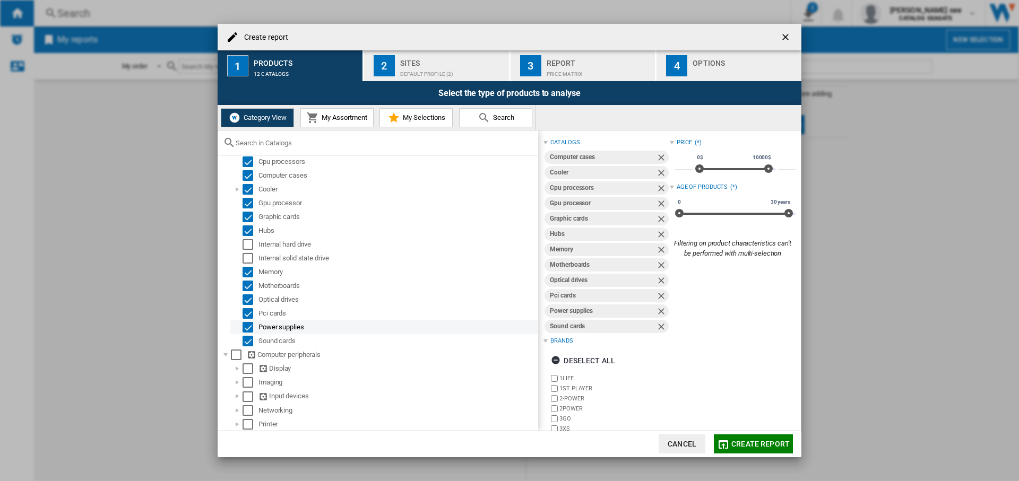
scroll to position [62, 0]
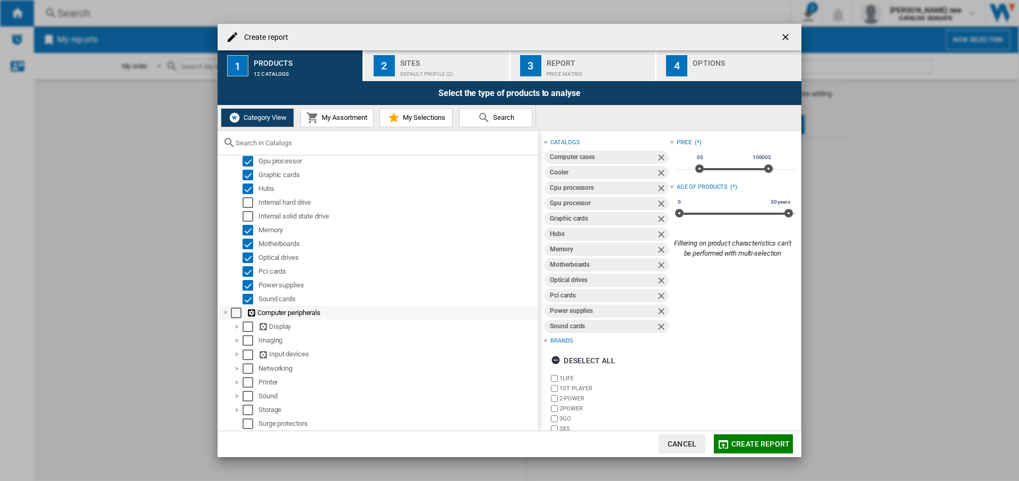
click at [238, 314] on div "Select" at bounding box center [236, 313] width 11 height 11
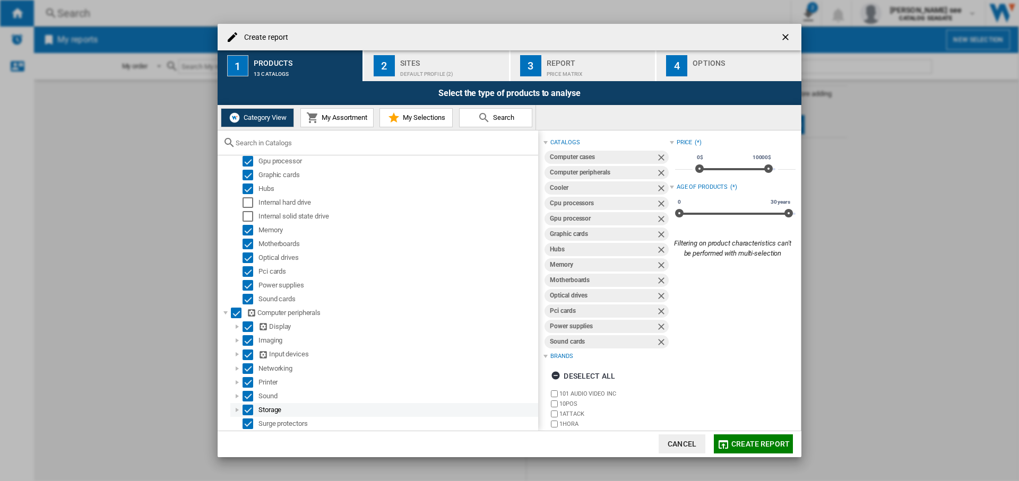
click at [239, 410] on div "Create report ..." at bounding box center [237, 410] width 11 height 11
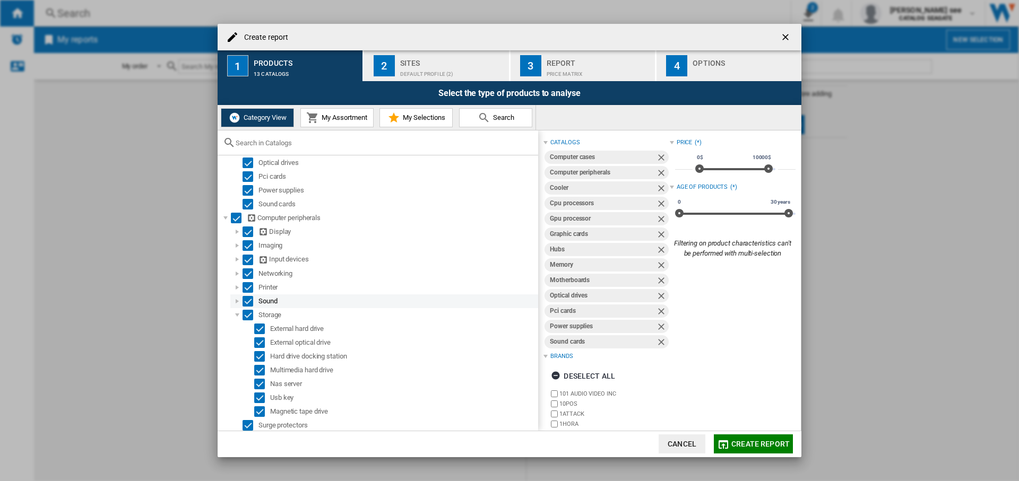
scroll to position [158, 0]
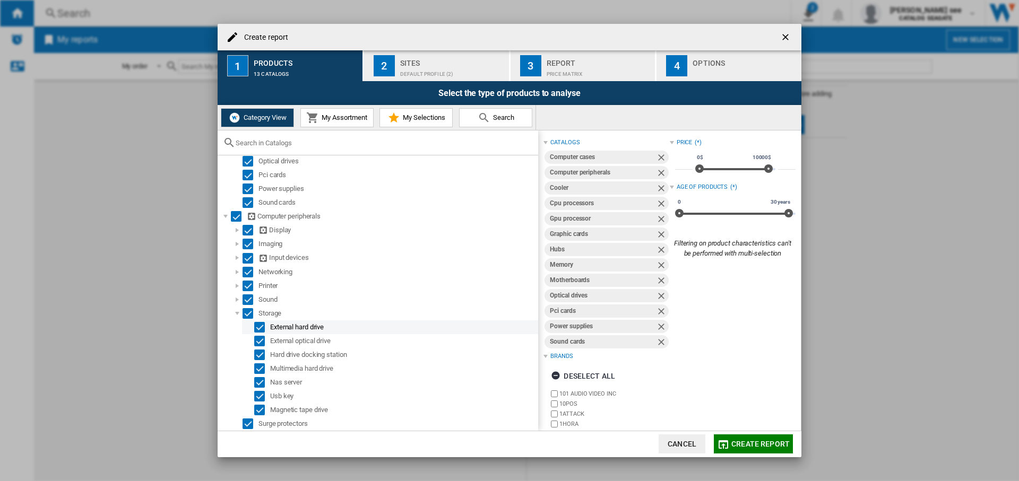
click at [259, 328] on div "Select" at bounding box center [259, 327] width 11 height 11
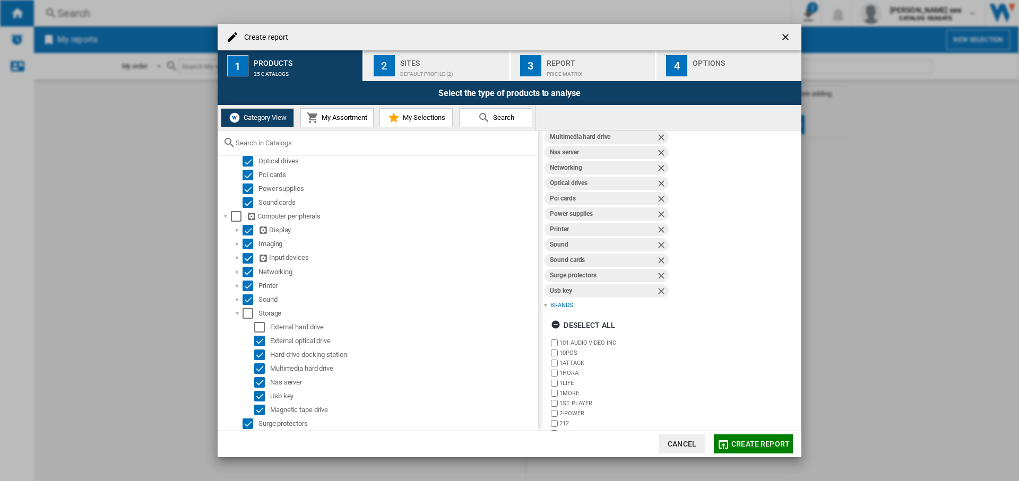
scroll to position [317, 0]
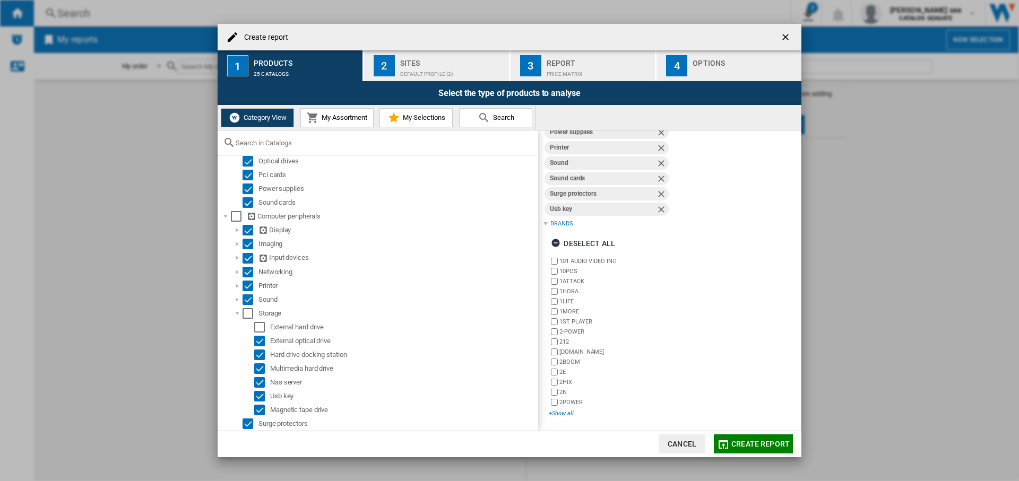
click at [557, 411] on div "+Show all" at bounding box center [609, 414] width 120 height 8
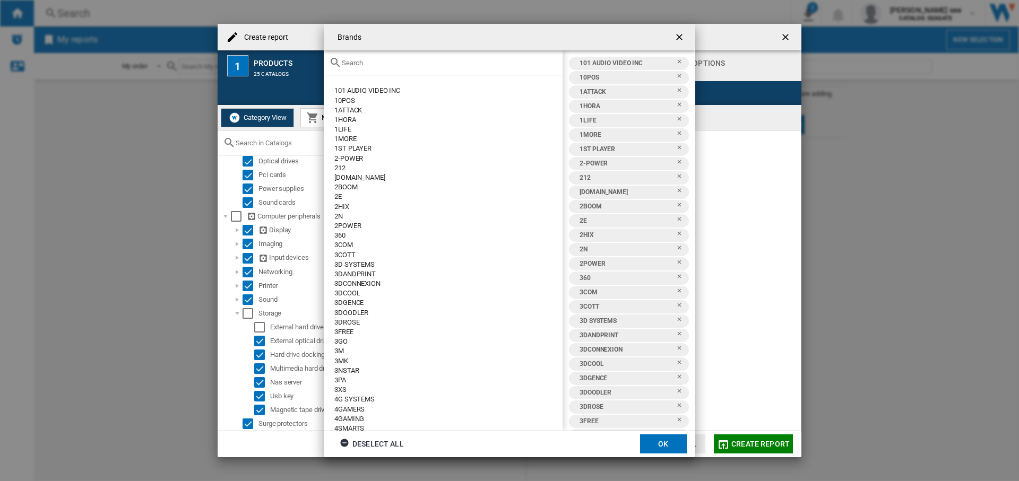
click at [378, 446] on div "Deselect all" at bounding box center [372, 444] width 64 height 19
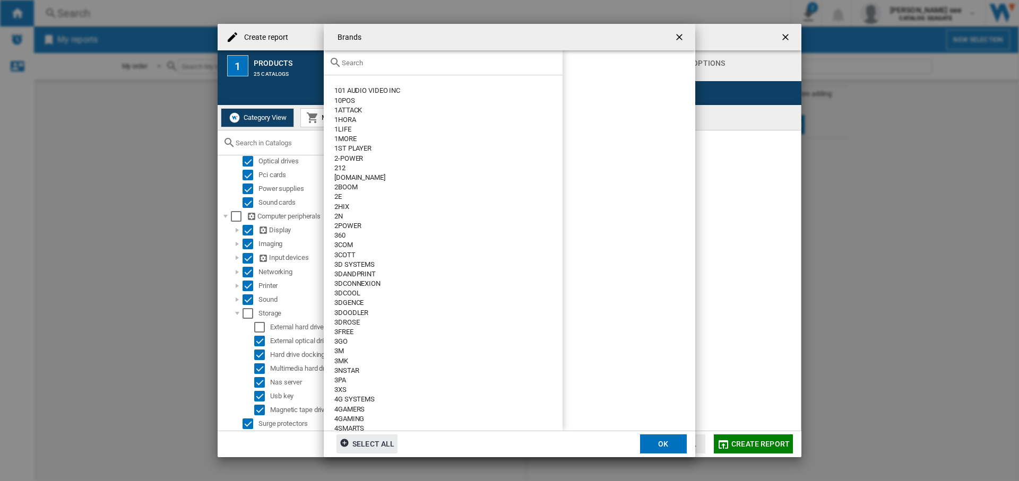
click at [360, 62] on input "Brands 101 ..." at bounding box center [449, 63] width 215 height 8
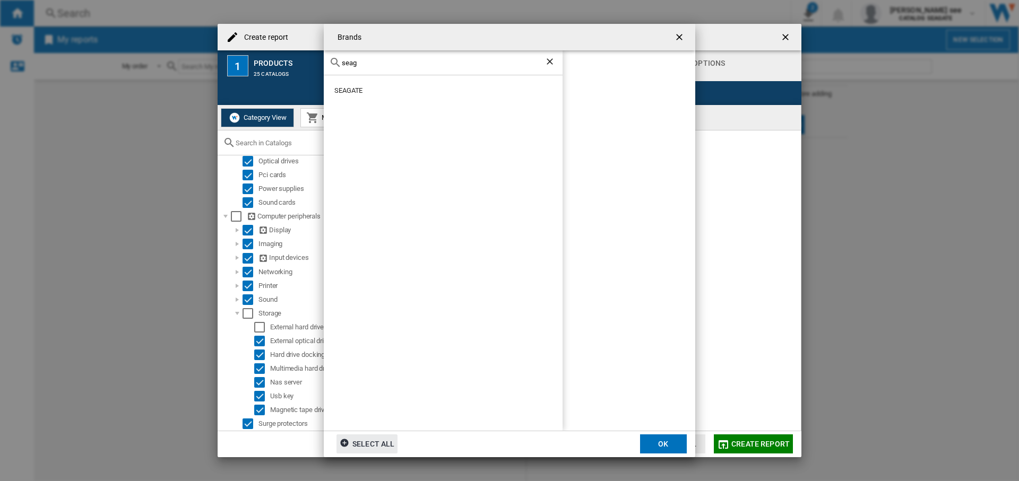
click at [359, 91] on div "SEAGATE" at bounding box center [448, 91] width 228 height 10
click at [332, 91] on div "SEAGATE" at bounding box center [443, 252] width 239 height 355
drag, startPoint x: 366, startPoint y: 65, endPoint x: 327, endPoint y: 60, distance: 39.0
click at [328, 60] on div "seag" at bounding box center [443, 62] width 239 height 25
click at [344, 90] on div "LACIE" at bounding box center [448, 91] width 228 height 10
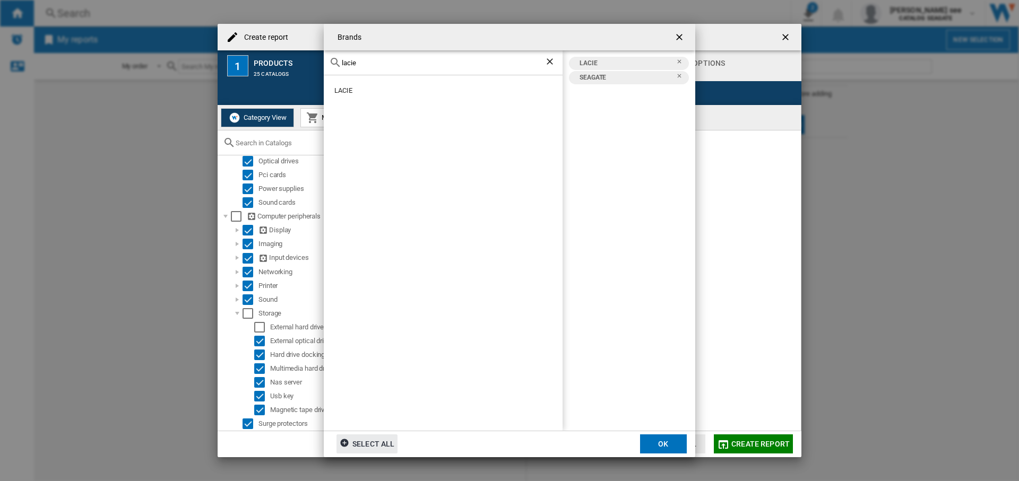
click at [672, 442] on button "OK" at bounding box center [663, 444] width 47 height 19
click at [744, 438] on button "Create report" at bounding box center [753, 444] width 79 height 19
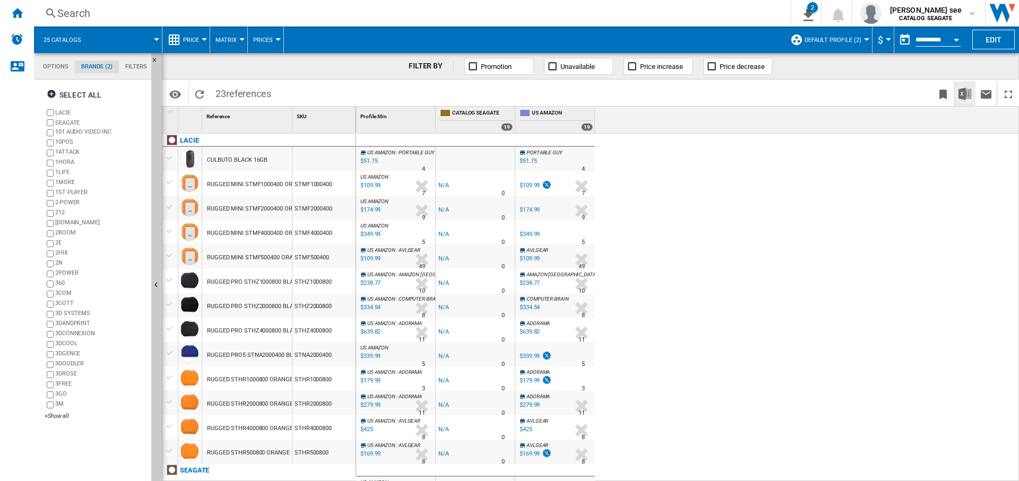
click at [959, 101] on button "Download in Excel" at bounding box center [964, 93] width 21 height 25
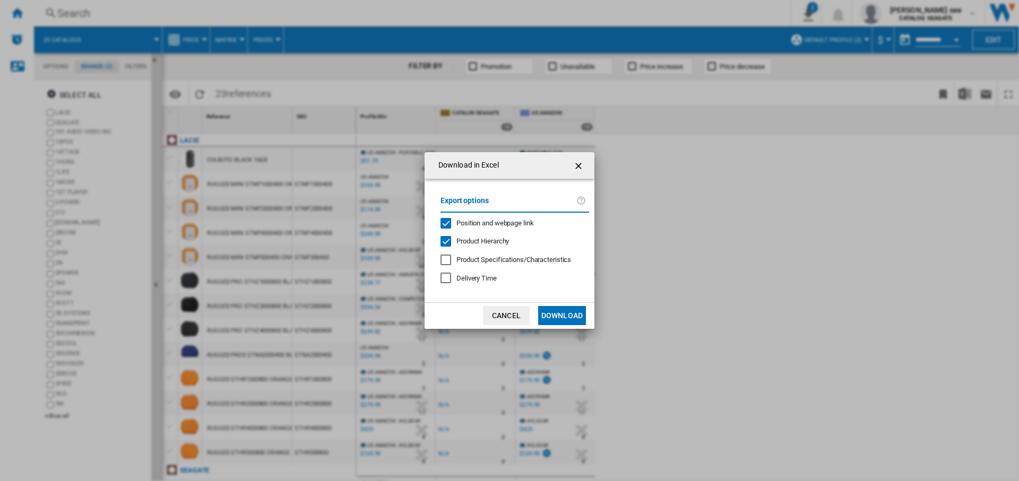
click at [524, 219] on span "Position and webpage link" at bounding box center [494, 223] width 77 height 8
click at [556, 320] on button "Download" at bounding box center [562, 315] width 48 height 19
